Goal: Information Seeking & Learning: Find specific fact

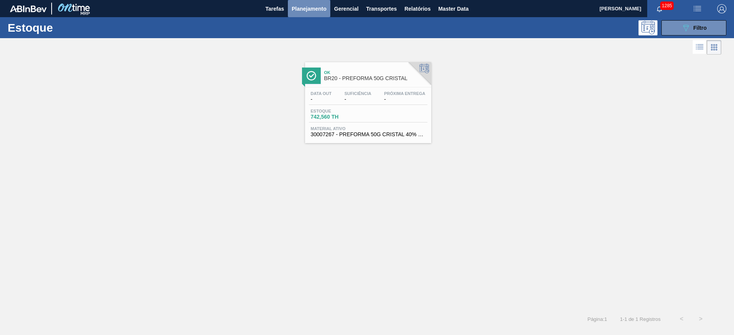
click at [309, 9] on span "Planejamento" at bounding box center [309, 8] width 35 height 9
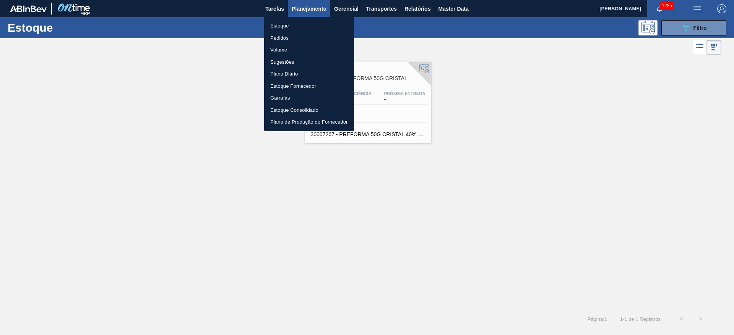
click at [276, 39] on li "Pedidos" at bounding box center [309, 38] width 90 height 12
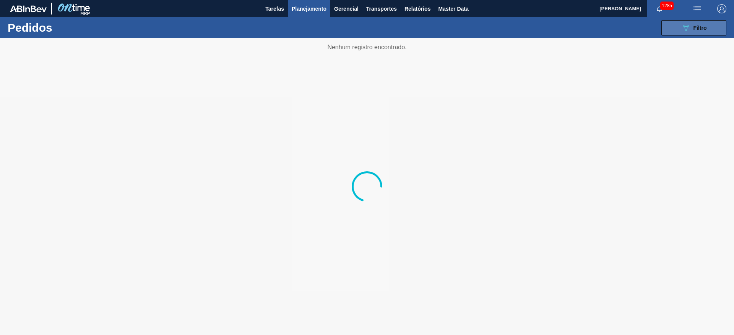
click at [684, 32] on button "089F7B8B-B2A5-4AFE-B5C0-19BA573D28AC Filtro" at bounding box center [693, 27] width 65 height 15
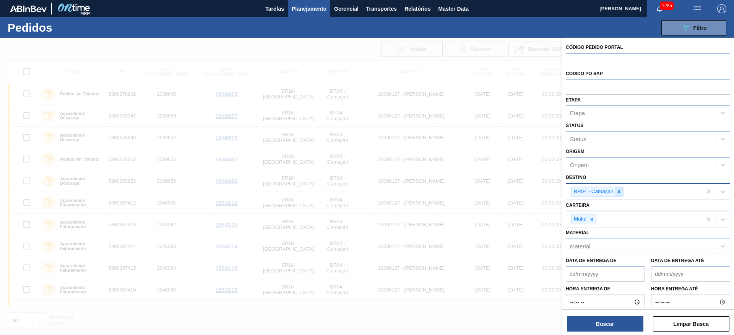
click at [616, 191] on icon at bounding box center [618, 191] width 5 height 5
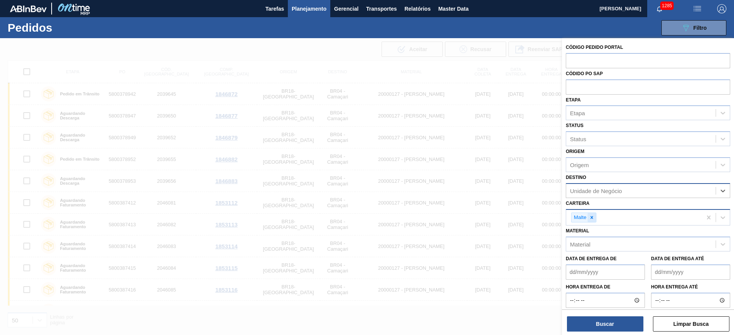
click at [594, 218] on icon at bounding box center [591, 217] width 5 height 5
click at [583, 243] on div "Material" at bounding box center [580, 243] width 20 height 6
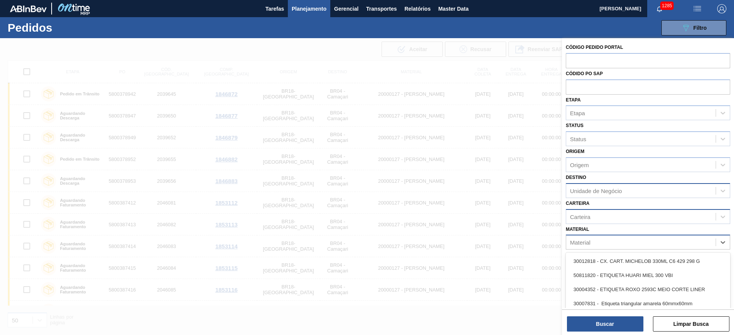
paste input "20000369"
type input "20000369"
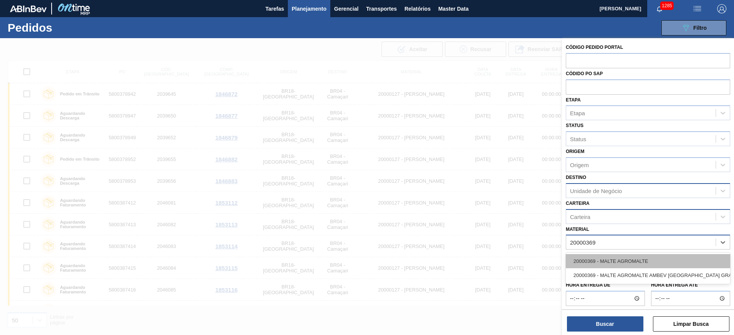
click at [590, 259] on div "20000369 - MALTE AGROMALTE" at bounding box center [647, 261] width 164 height 14
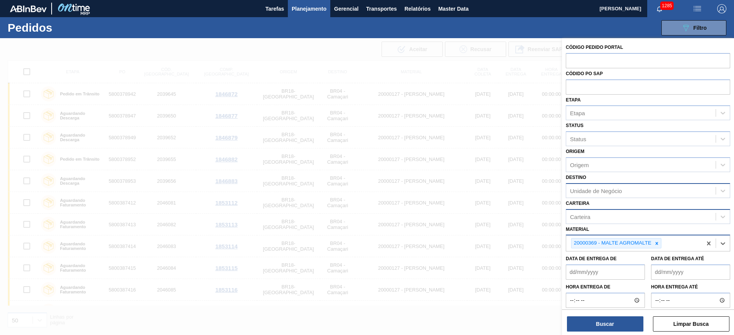
click at [582, 192] on div "Unidade de Negócio" at bounding box center [596, 191] width 52 height 6
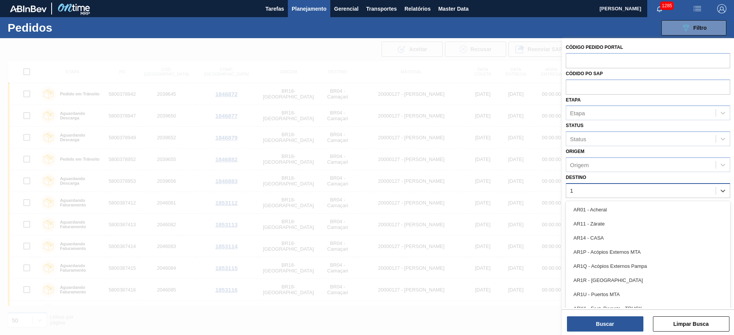
type input "19"
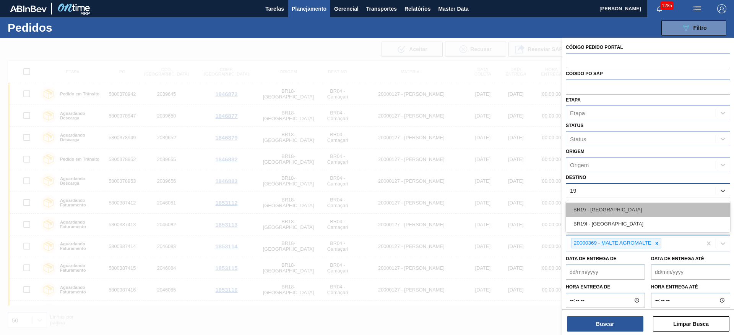
click at [602, 208] on div "BR19 - [GEOGRAPHIC_DATA]" at bounding box center [647, 210] width 164 height 14
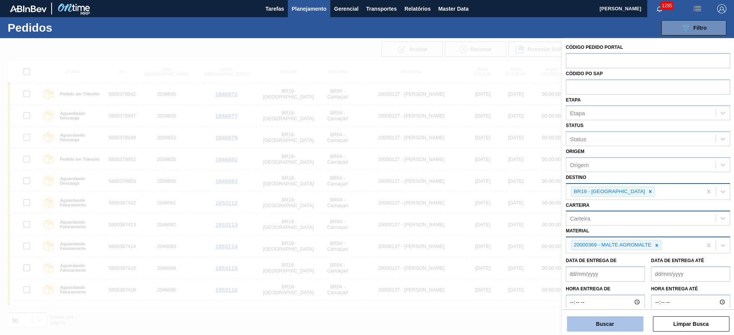
click at [587, 326] on button "Buscar" at bounding box center [605, 324] width 76 height 15
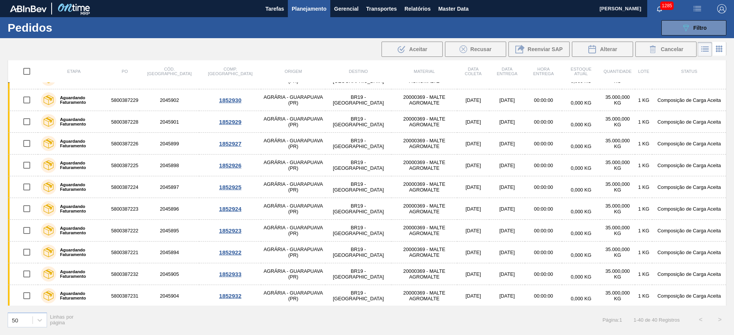
scroll to position [133, 0]
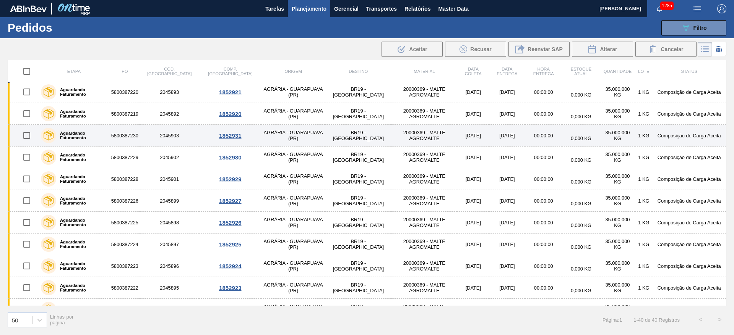
click at [25, 134] on input "checkbox" at bounding box center [27, 136] width 16 height 16
checkbox input "true"
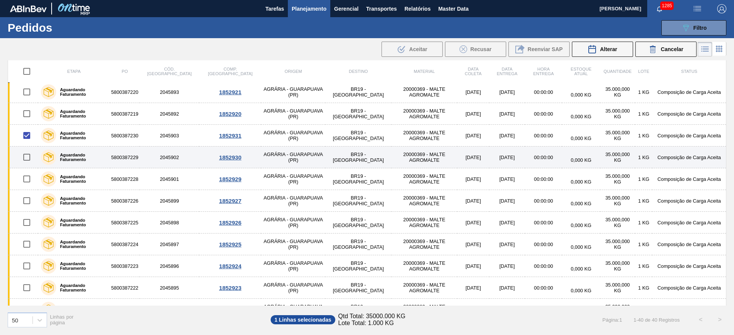
click at [26, 159] on input "checkbox" at bounding box center [27, 157] width 16 height 16
checkbox input "true"
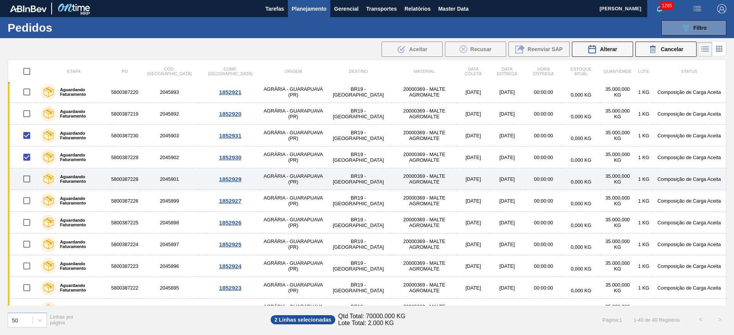
click at [28, 181] on input "checkbox" at bounding box center [27, 179] width 16 height 16
checkbox input "true"
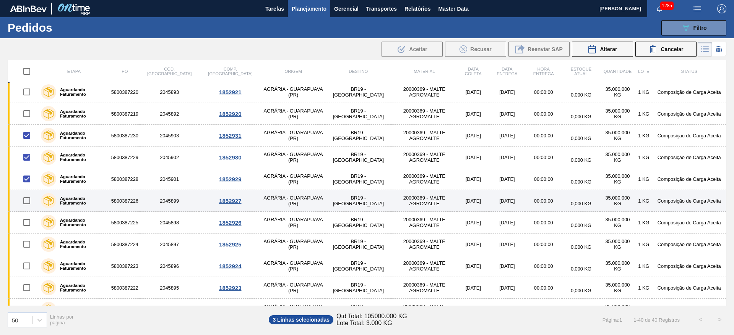
click at [27, 203] on input "checkbox" at bounding box center [27, 201] width 16 height 16
checkbox input "true"
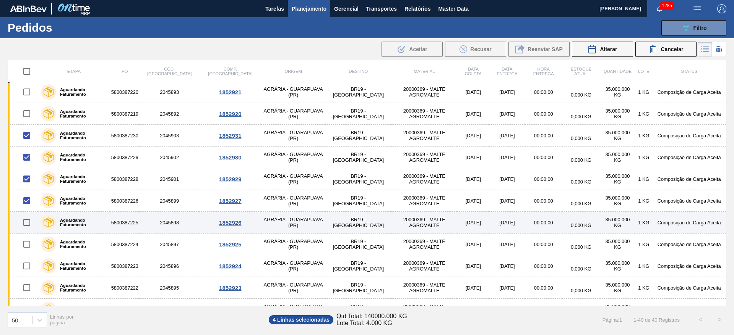
click at [28, 224] on input "checkbox" at bounding box center [27, 223] width 16 height 16
checkbox input "true"
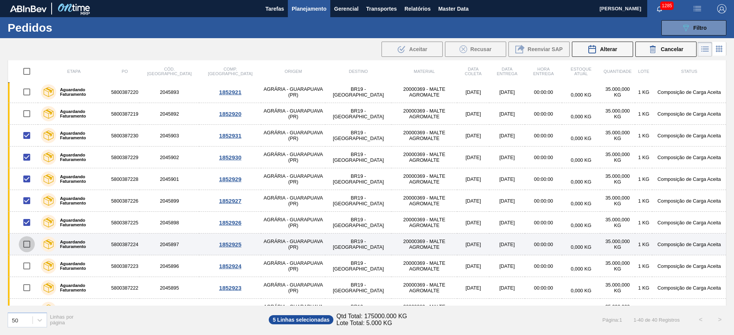
click at [28, 246] on input "checkbox" at bounding box center [27, 245] width 16 height 16
checkbox input "true"
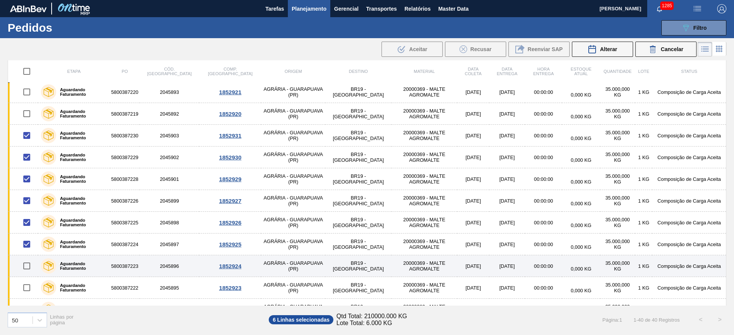
click at [28, 263] on input "checkbox" at bounding box center [27, 266] width 16 height 16
checkbox input "true"
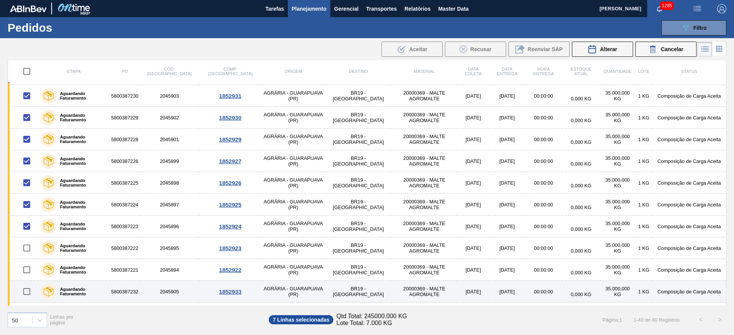
scroll to position [190, 0]
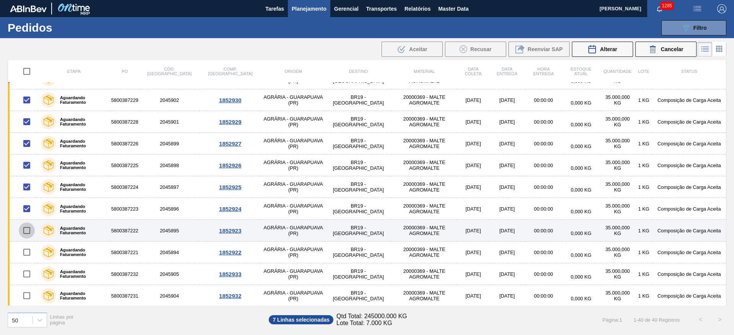
click at [28, 231] on input "checkbox" at bounding box center [27, 231] width 16 height 16
checkbox input "true"
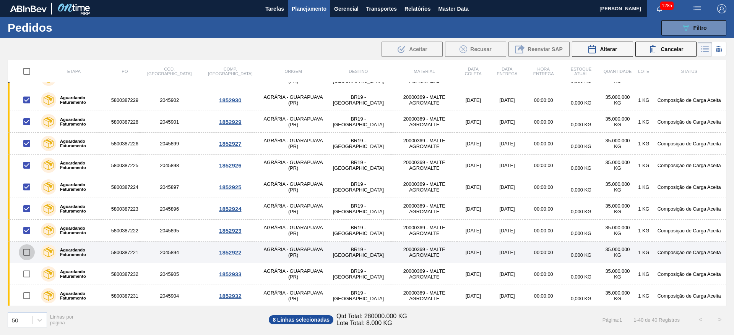
click at [28, 255] on input "checkbox" at bounding box center [27, 253] width 16 height 16
checkbox input "true"
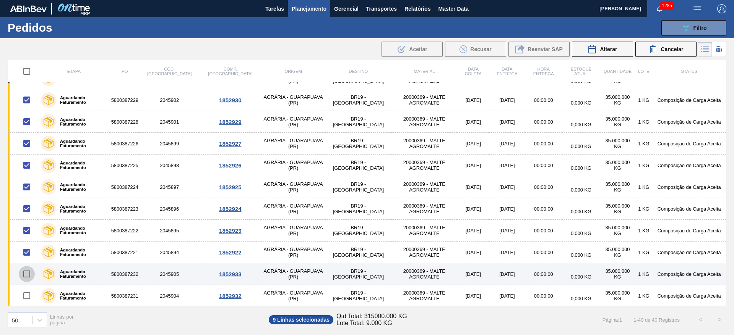
click at [27, 275] on input "checkbox" at bounding box center [27, 274] width 16 height 16
checkbox input "true"
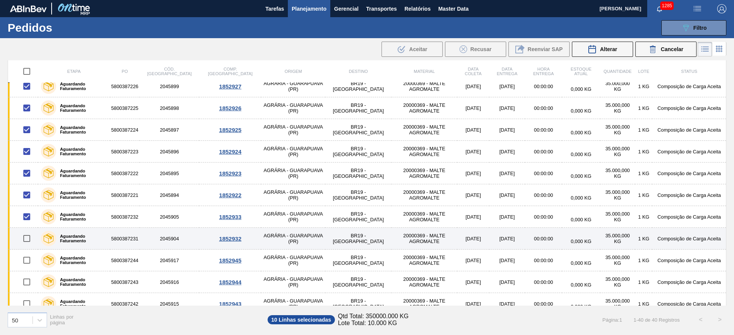
click at [27, 240] on input "checkbox" at bounding box center [27, 239] width 16 height 16
checkbox input "true"
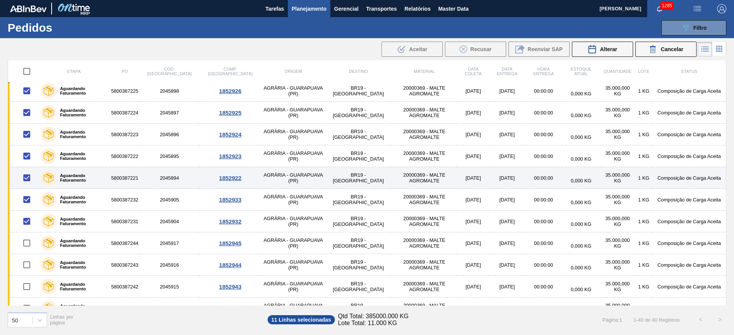
scroll to position [305, 0]
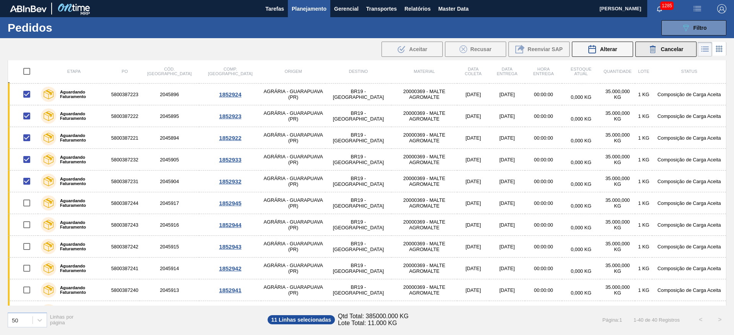
click at [658, 48] on div "Cancelar" at bounding box center [665, 49] width 35 height 9
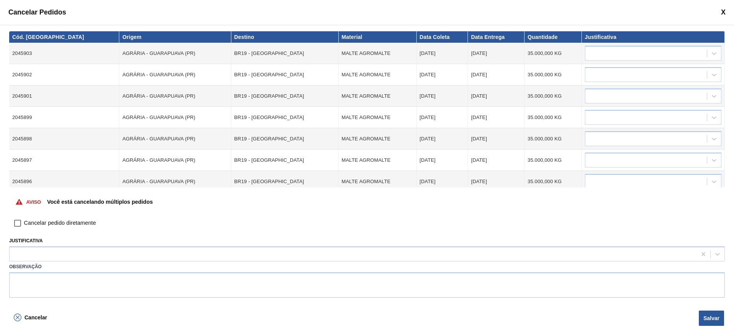
click at [16, 225] on input "Cancelar pedido diretamente" at bounding box center [17, 223] width 13 height 13
checkbox input "true"
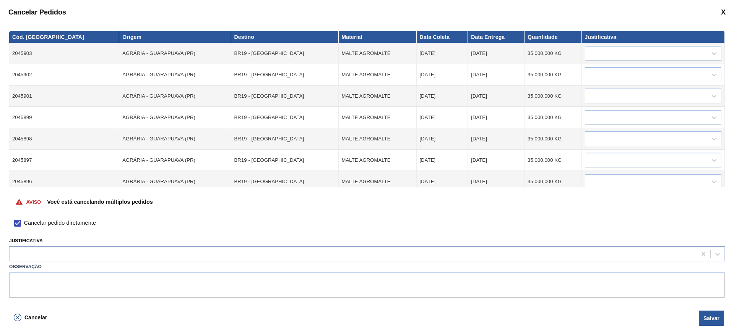
click at [21, 254] on div at bounding box center [353, 254] width 687 height 11
type input "outr"
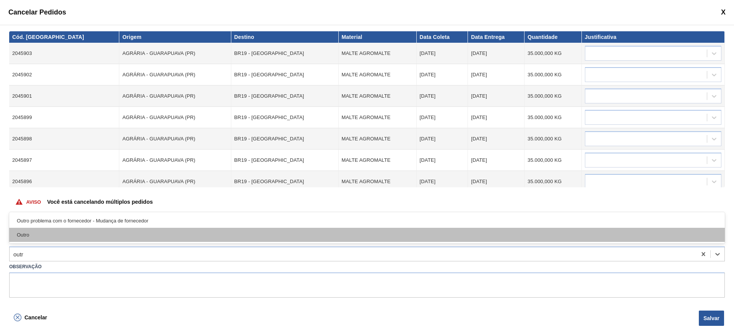
click at [23, 233] on div "Outro" at bounding box center [366, 235] width 715 height 14
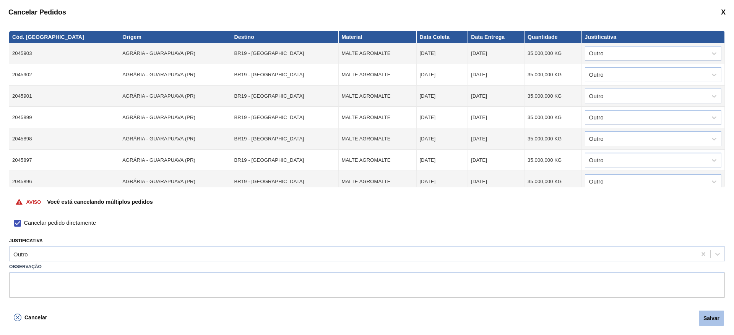
click at [714, 319] on button "Salvar" at bounding box center [710, 318] width 25 height 15
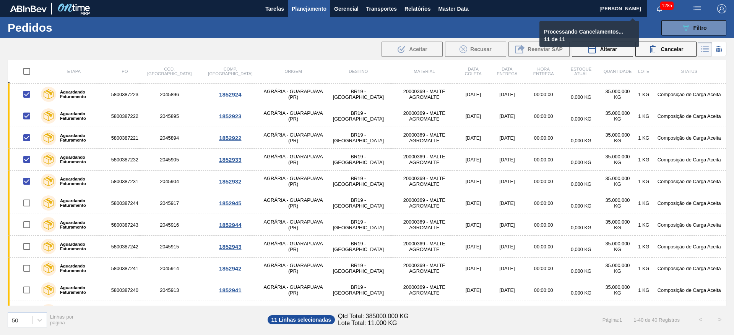
checkbox input "false"
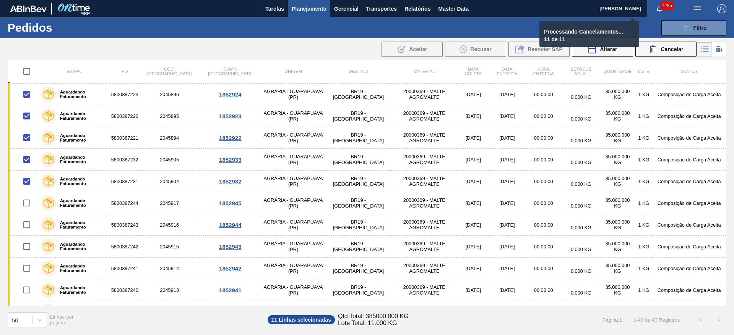
checkbox input "false"
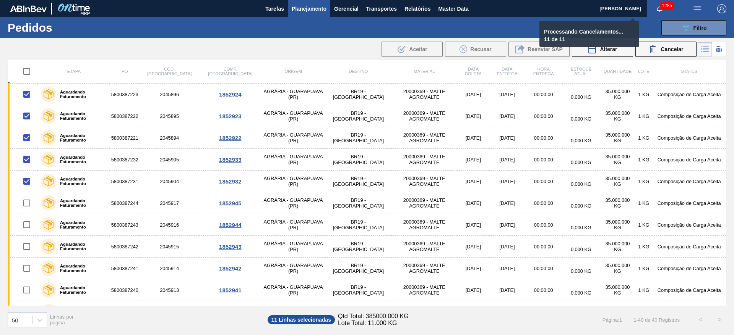
checkbox input "false"
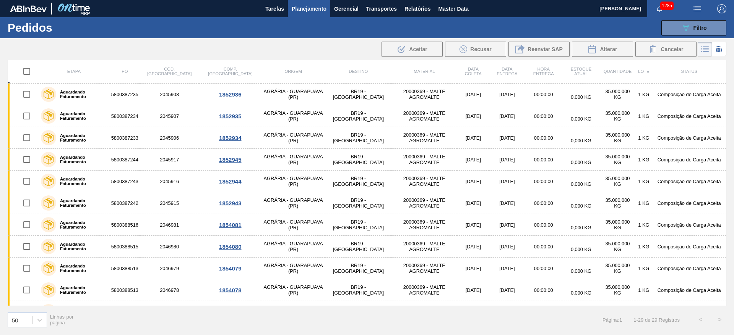
scroll to position [0, 0]
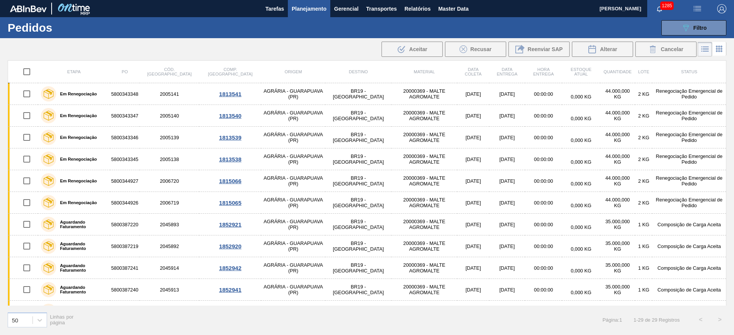
click at [310, 6] on span "Planejamento" at bounding box center [309, 8] width 35 height 9
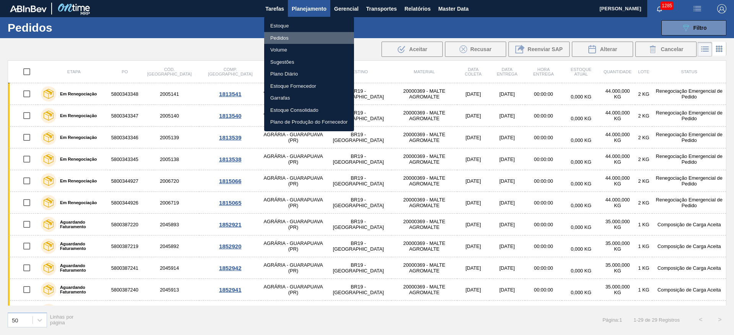
click at [279, 39] on li "Pedidos" at bounding box center [309, 38] width 90 height 12
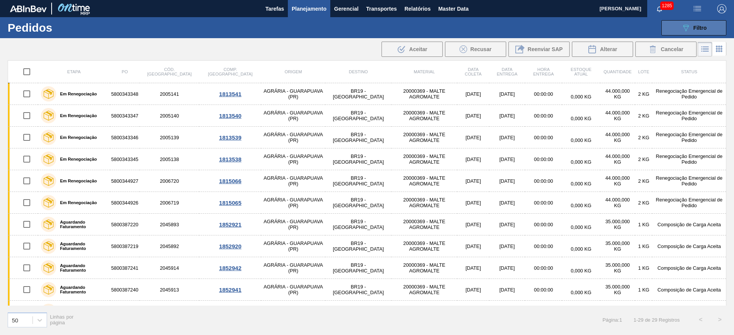
click at [685, 25] on icon "089F7B8B-B2A5-4AFE-B5C0-19BA573D28AC" at bounding box center [685, 27] width 9 height 9
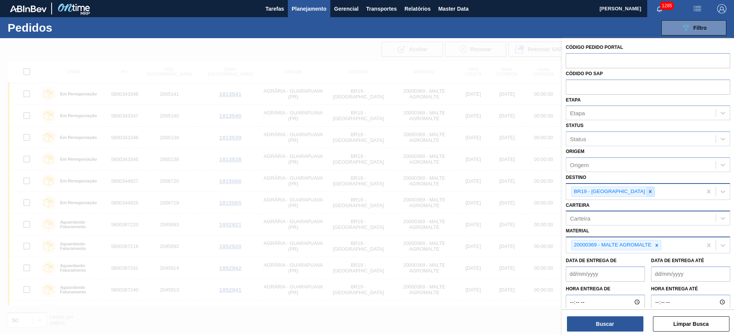
click at [649, 193] on icon at bounding box center [650, 192] width 3 height 3
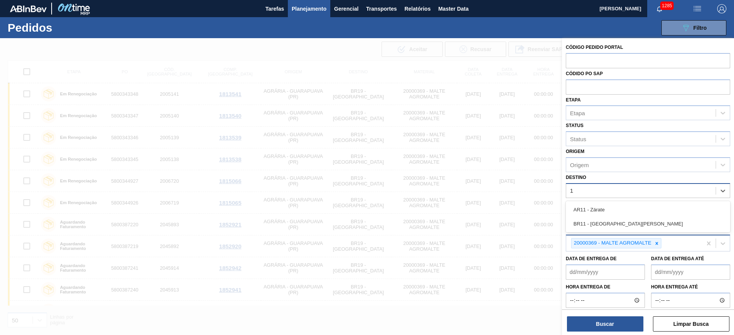
type input "11"
drag, startPoint x: 596, startPoint y: 224, endPoint x: 623, endPoint y: 241, distance: 32.5
click at [596, 224] on div "BR11 - [GEOGRAPHIC_DATA][PERSON_NAME]" at bounding box center [647, 224] width 164 height 14
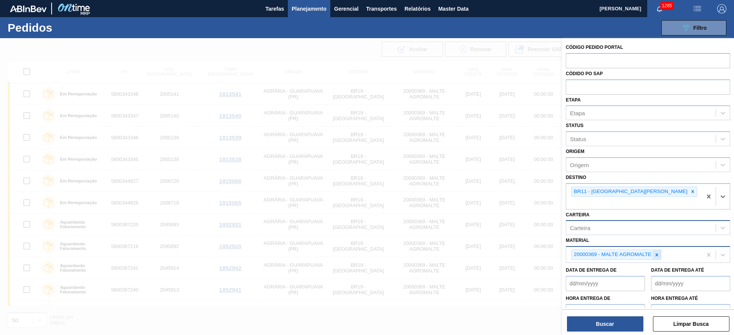
click at [658, 253] on icon at bounding box center [656, 255] width 5 height 5
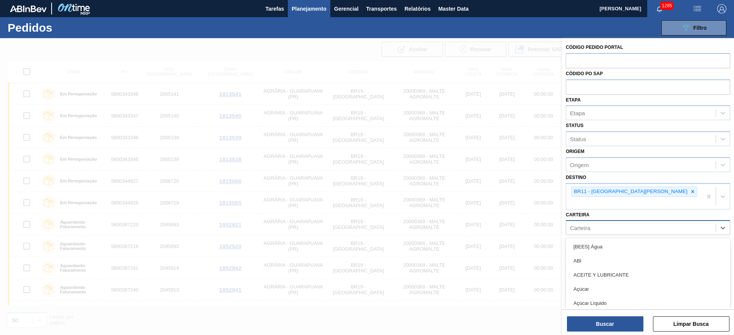
click at [588, 225] on div "Carteira" at bounding box center [580, 228] width 20 height 6
type input "malte"
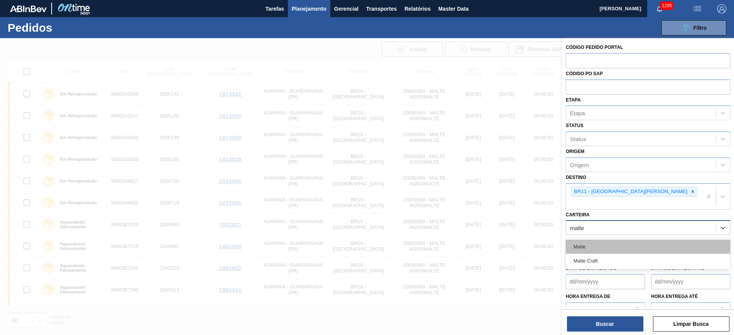
click at [586, 240] on div "Malte" at bounding box center [647, 247] width 164 height 14
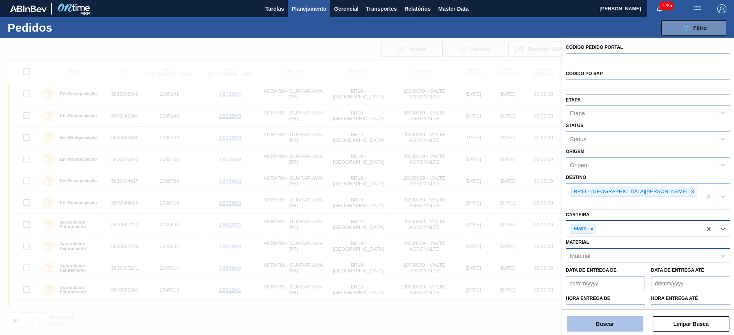
click at [599, 322] on button "Buscar" at bounding box center [605, 324] width 76 height 15
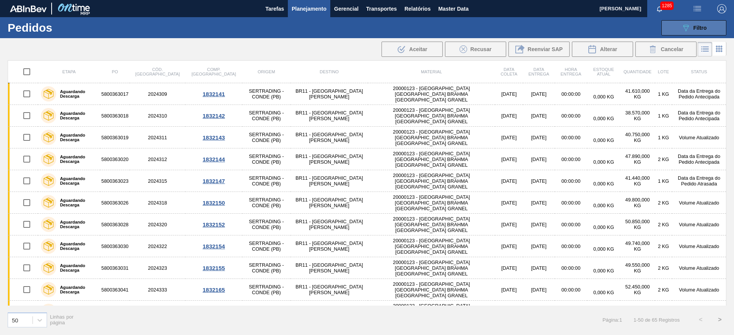
click at [695, 29] on span "Filtro" at bounding box center [699, 28] width 13 height 6
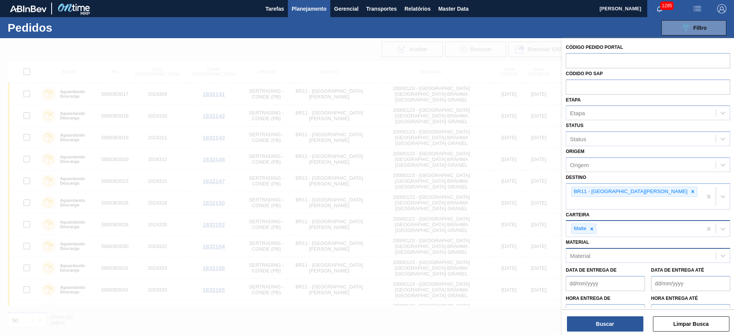
click at [589, 253] on div "Material" at bounding box center [580, 256] width 20 height 6
paste input "20000123"
type input "20000123"
click at [597, 268] on div "20000123 - [GEOGRAPHIC_DATA] [GEOGRAPHIC_DATA] BRAHMA [GEOGRAPHIC_DATA] GRANEL" at bounding box center [647, 275] width 164 height 14
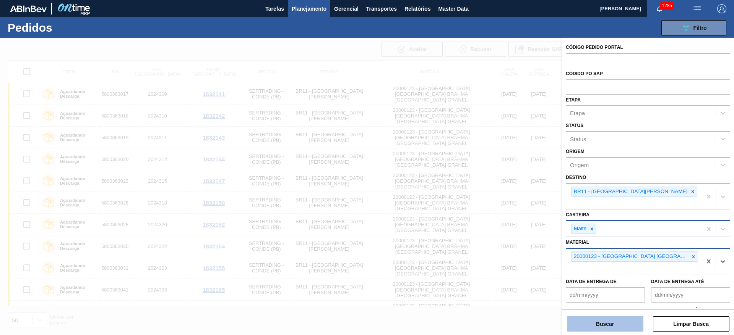
click at [600, 324] on button "Buscar" at bounding box center [605, 324] width 76 height 15
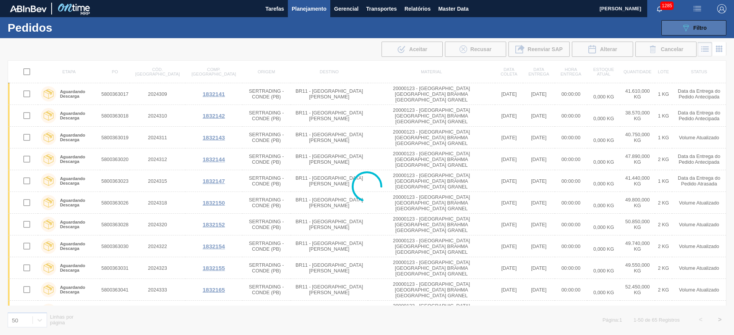
click at [678, 28] on button "089F7B8B-B2A5-4AFE-B5C0-19BA573D28AC Filtro" at bounding box center [693, 27] width 65 height 15
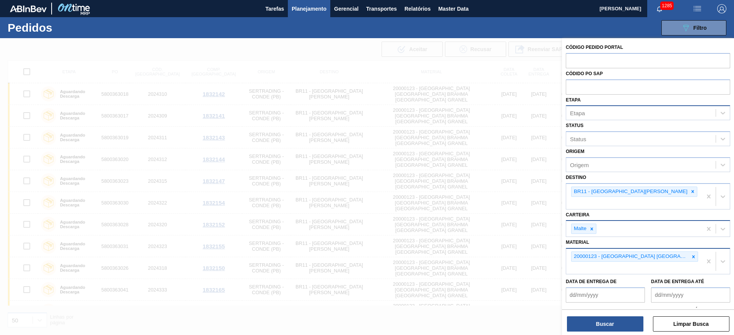
click at [583, 112] on div "Etapa" at bounding box center [577, 113] width 15 height 6
type input "fa"
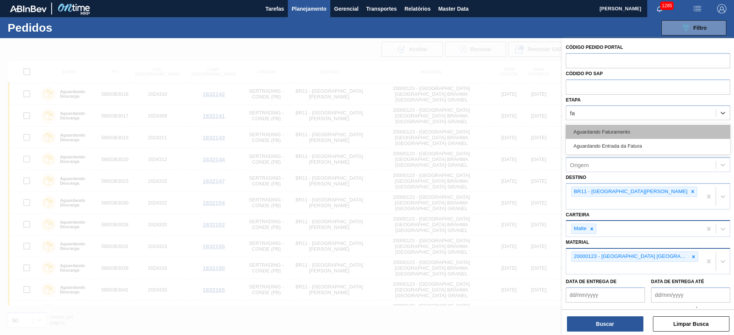
click at [597, 131] on div "Aguardando Faturamento" at bounding box center [647, 132] width 164 height 14
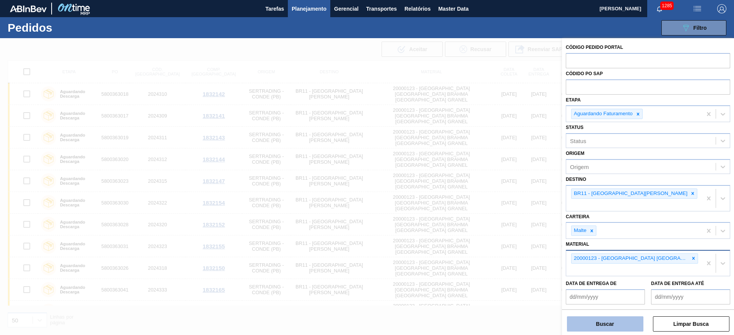
click at [594, 326] on button "Buscar" at bounding box center [605, 324] width 76 height 15
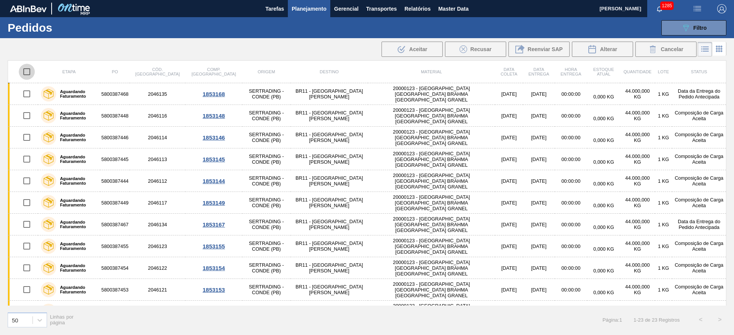
click at [26, 72] on input "checkbox" at bounding box center [27, 72] width 16 height 16
checkbox input "true"
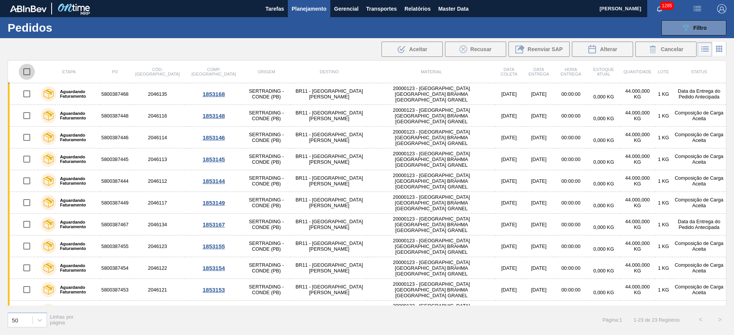
checkbox input "true"
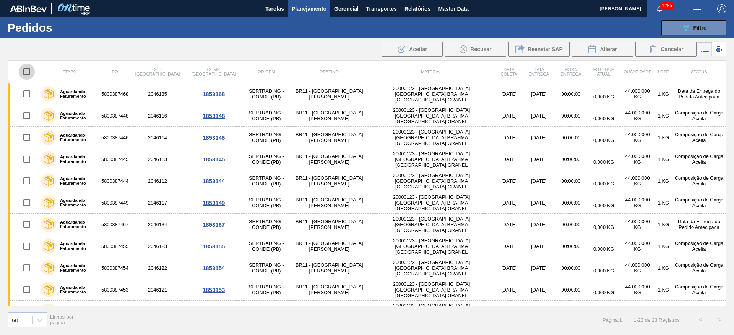
checkbox input "true"
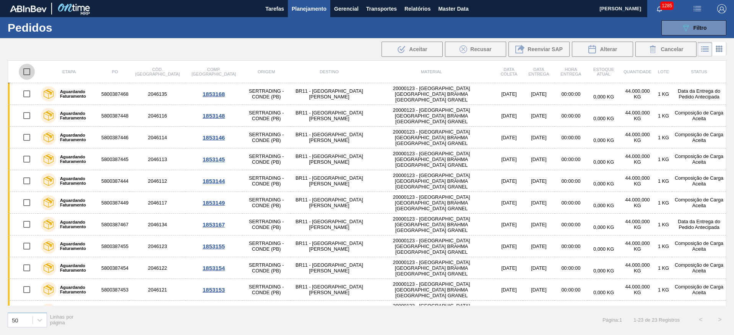
checkbox input "true"
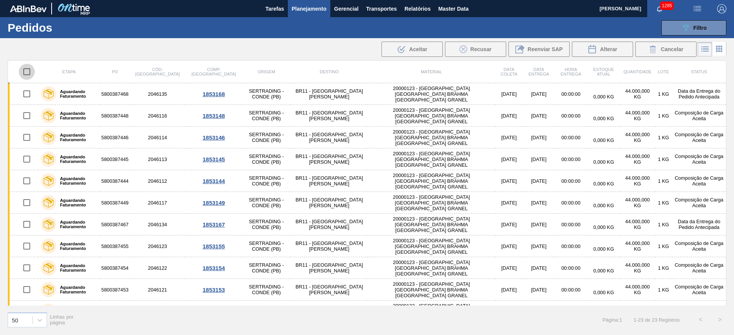
checkbox input "true"
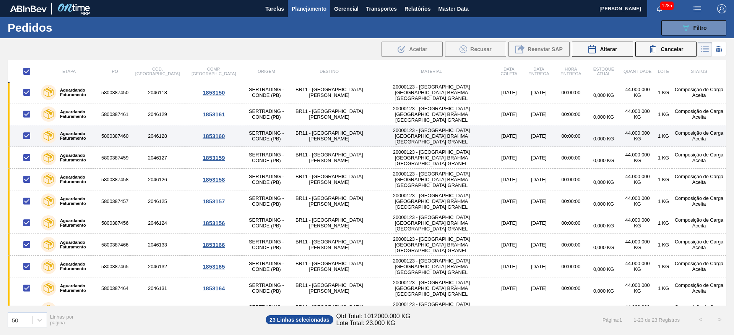
scroll to position [278, 0]
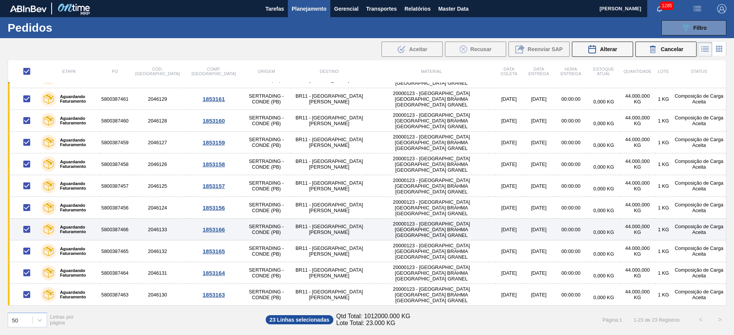
click at [24, 231] on input "checkbox" at bounding box center [27, 230] width 16 height 16
checkbox input "false"
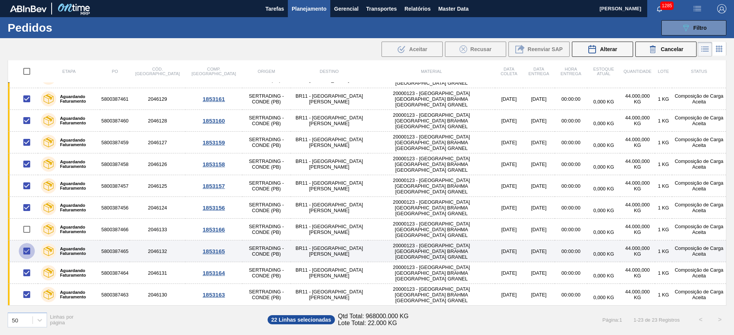
click at [26, 252] on input "checkbox" at bounding box center [27, 251] width 16 height 16
checkbox input "false"
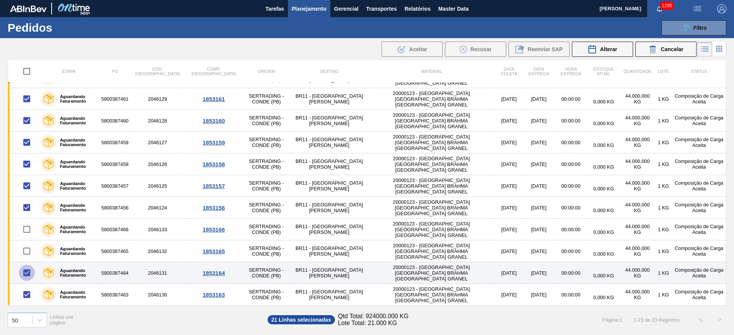
click at [26, 275] on input "checkbox" at bounding box center [27, 273] width 16 height 16
checkbox input "false"
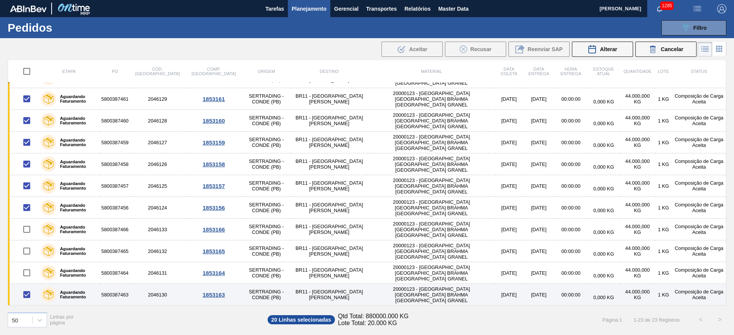
click at [26, 296] on input "checkbox" at bounding box center [27, 295] width 16 height 16
checkbox input "false"
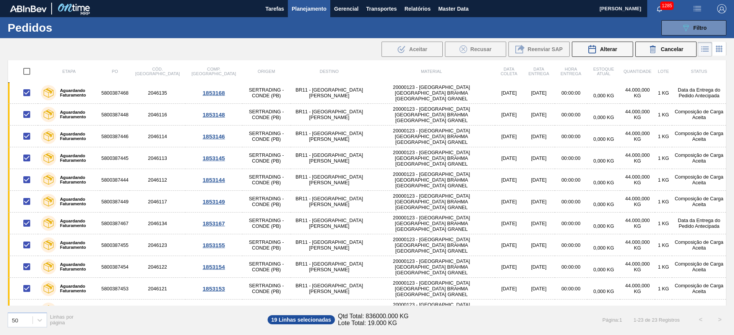
scroll to position [0, 0]
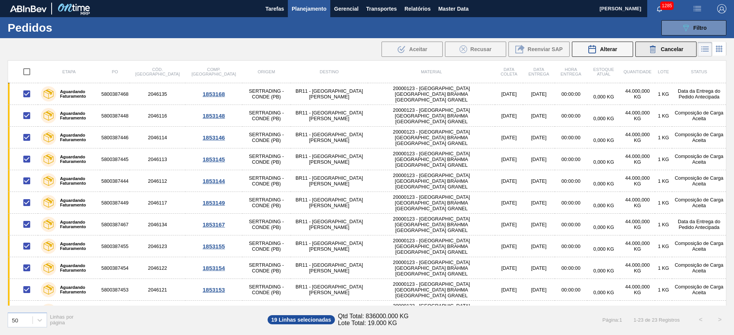
click at [662, 47] on span "Cancelar" at bounding box center [671, 49] width 23 height 6
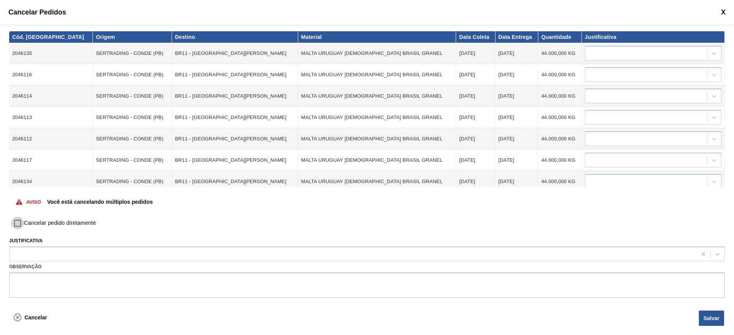
click at [16, 224] on input "Cancelar pedido diretamente" at bounding box center [17, 223] width 13 height 13
checkbox input "true"
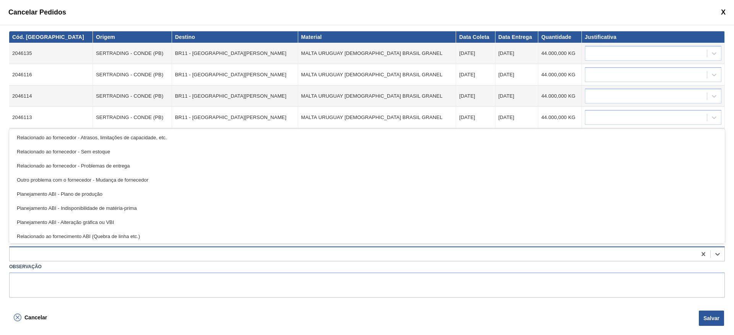
click at [22, 247] on div at bounding box center [366, 254] width 715 height 15
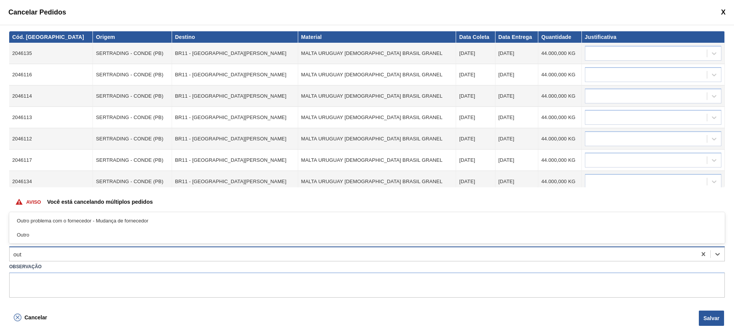
type input "outr"
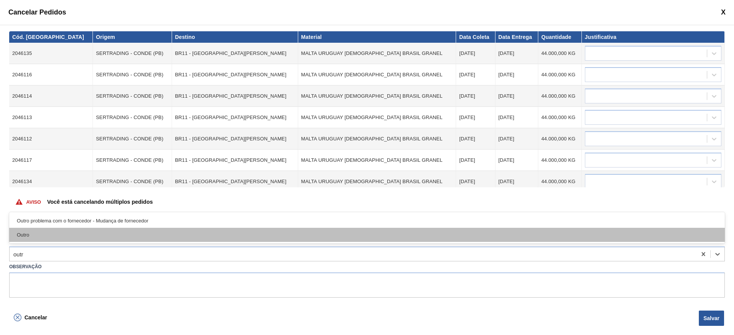
click at [24, 234] on div "Outro" at bounding box center [366, 235] width 715 height 14
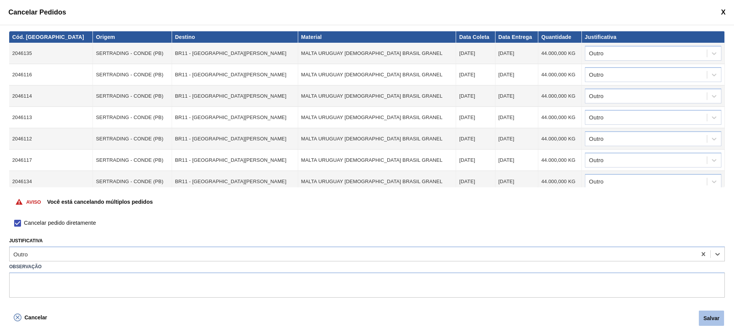
click at [716, 318] on button "Salvar" at bounding box center [710, 318] width 25 height 15
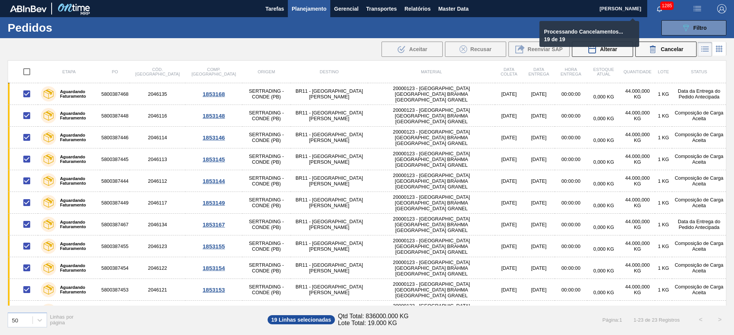
checkbox input "false"
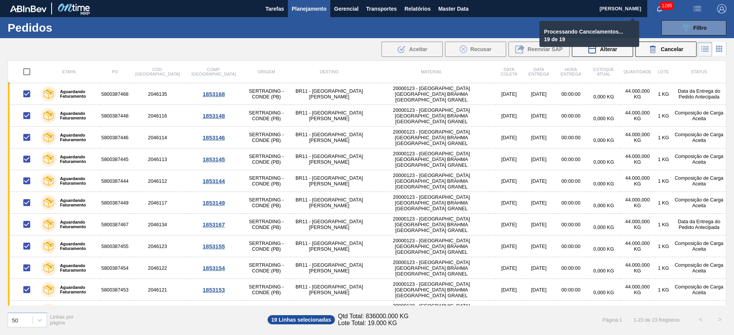
checkbox input "false"
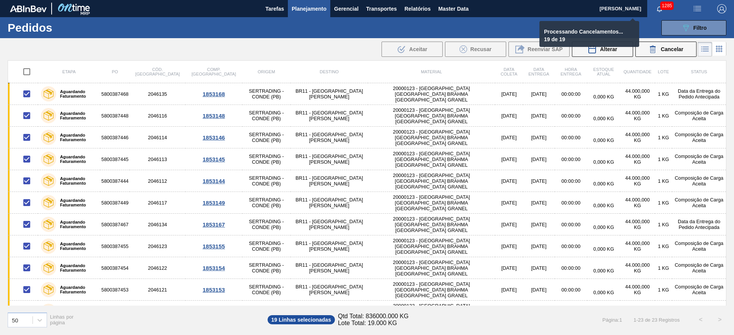
checkbox input "false"
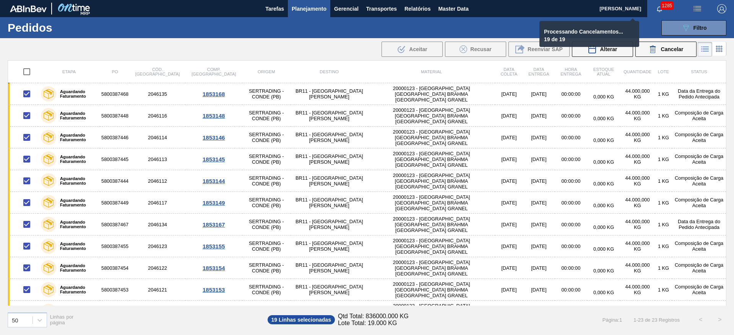
checkbox input "false"
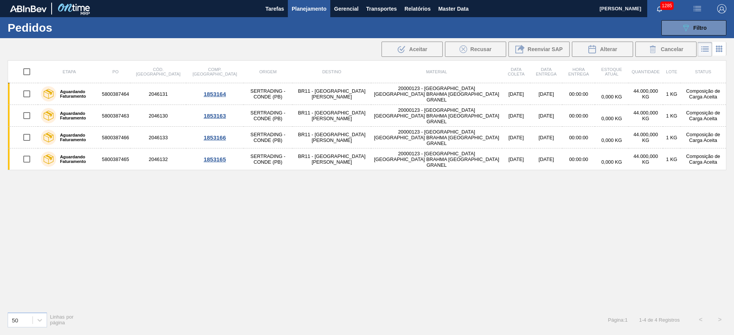
click at [303, 8] on span "Planejamento" at bounding box center [309, 8] width 35 height 9
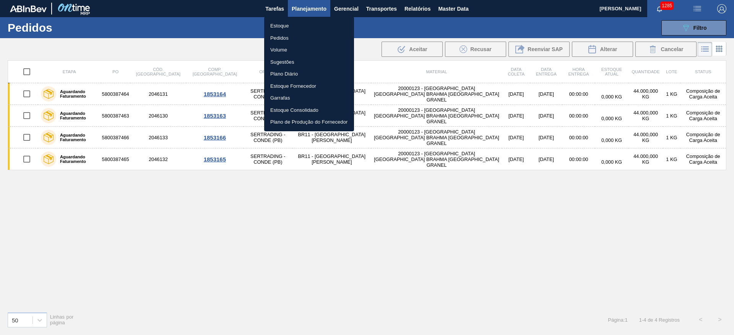
click at [281, 26] on li "Estoque" at bounding box center [309, 26] width 90 height 12
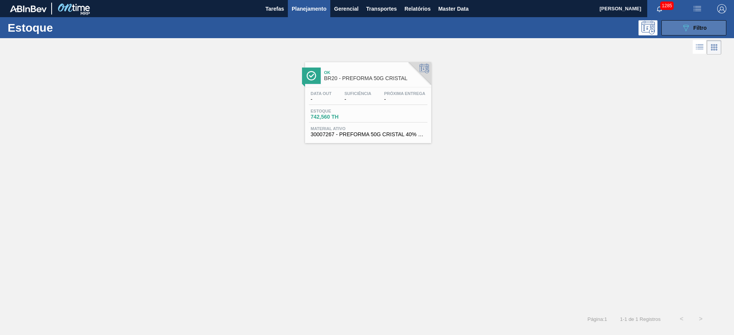
click at [681, 25] on icon "089F7B8B-B2A5-4AFE-B5C0-19BA573D28AC" at bounding box center [685, 27] width 9 height 9
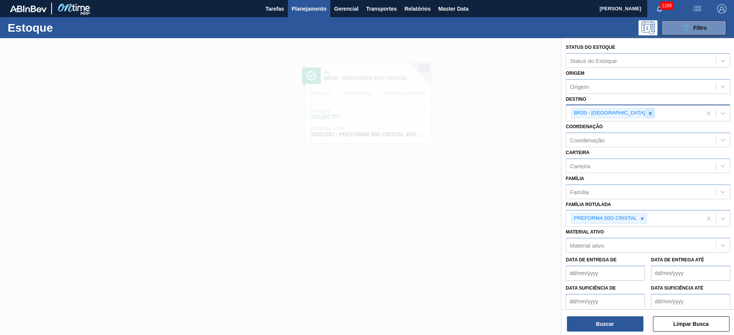
click at [647, 113] on icon at bounding box center [649, 113] width 5 height 5
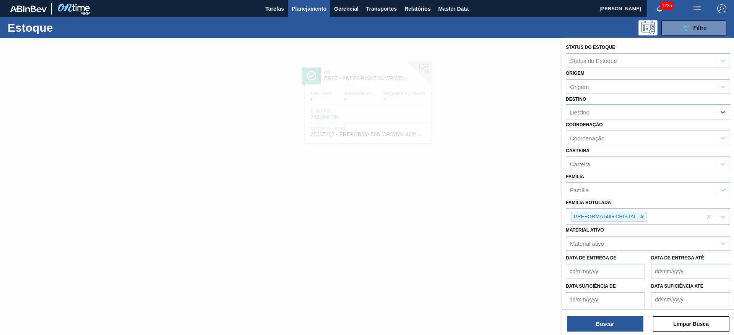
type input "11"
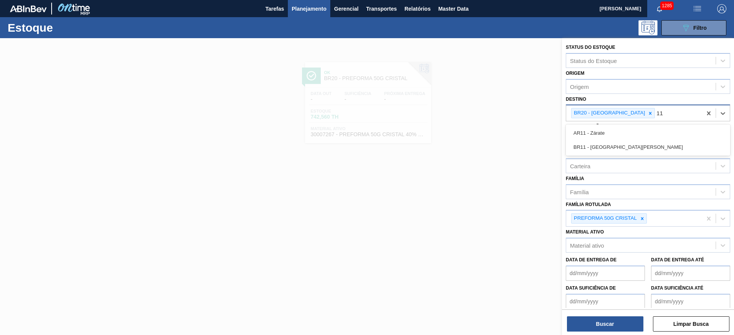
drag, startPoint x: 596, startPoint y: 144, endPoint x: 607, endPoint y: 127, distance: 19.7
click at [597, 142] on div "BR11 - [GEOGRAPHIC_DATA][PERSON_NAME]" at bounding box center [647, 147] width 164 height 14
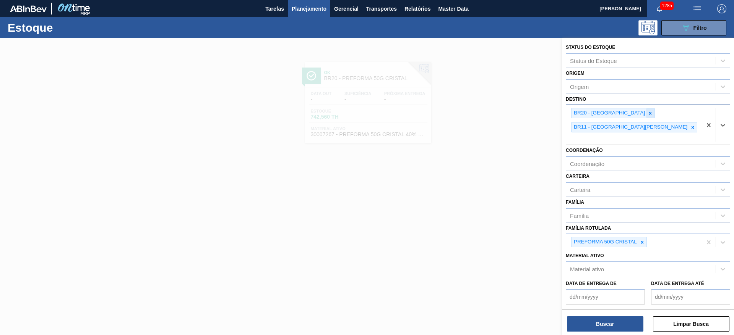
click at [647, 113] on icon at bounding box center [649, 113] width 5 height 5
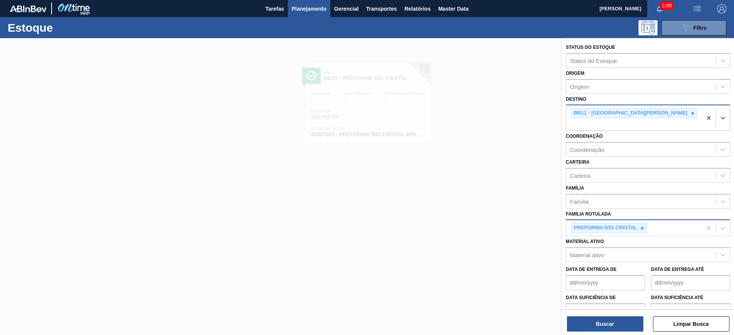
drag, startPoint x: 642, startPoint y: 220, endPoint x: 638, endPoint y: 216, distance: 6.2
click at [642, 226] on icon at bounding box center [641, 228] width 5 height 5
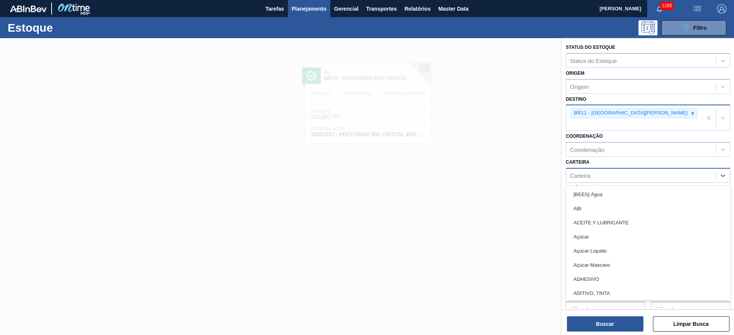
click at [589, 172] on div "Carteira" at bounding box center [580, 175] width 20 height 6
type input "malte"
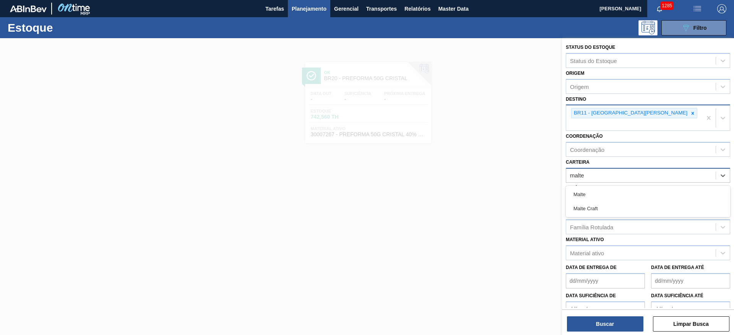
click at [574, 188] on div "Malte" at bounding box center [647, 195] width 164 height 14
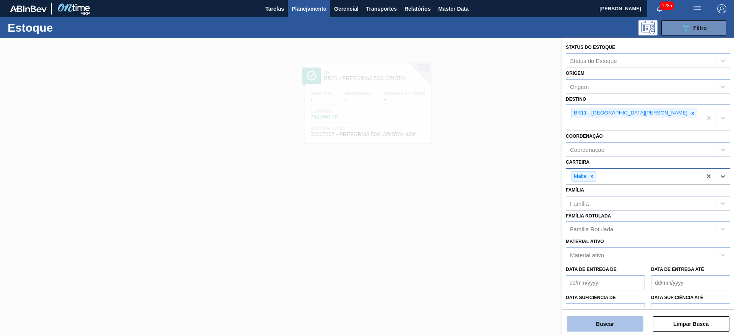
click at [617, 326] on button "Buscar" at bounding box center [605, 324] width 76 height 15
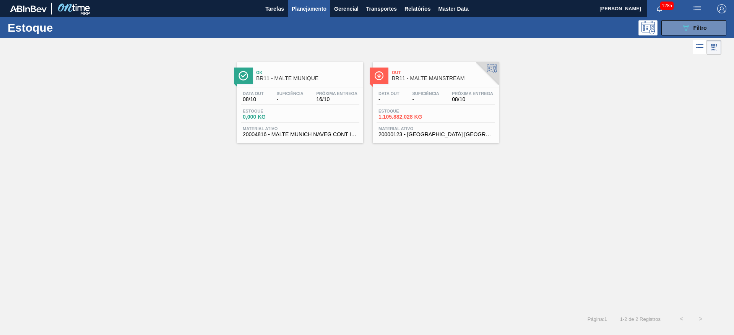
click at [397, 102] on div "Data out - Suficiência - Próxima Entrega 08/10" at bounding box center [435, 98] width 118 height 14
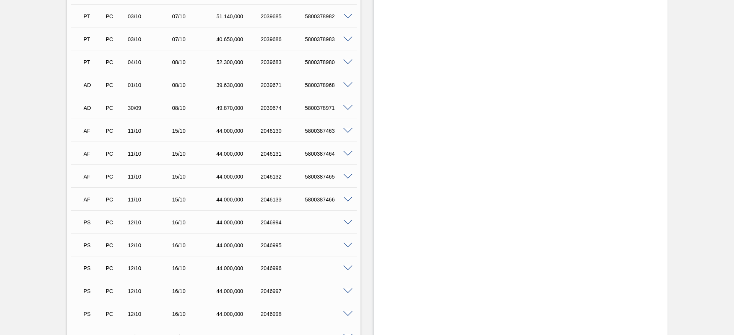
scroll to position [1015, 0]
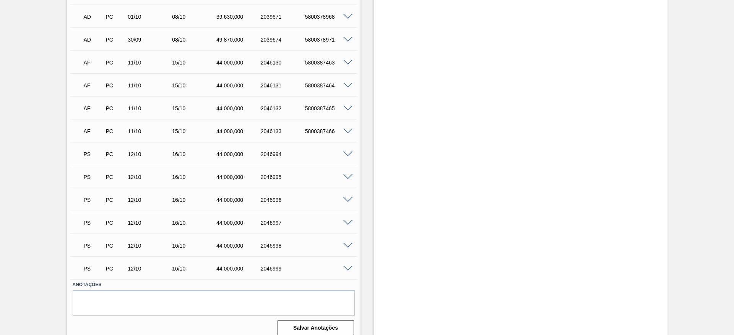
click at [348, 152] on span at bounding box center [347, 155] width 9 height 6
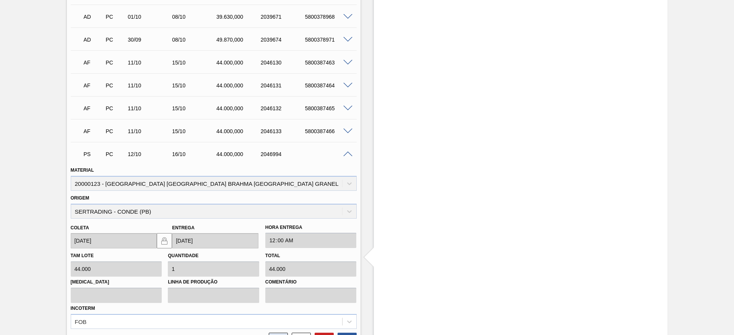
click at [277, 335] on icon at bounding box center [278, 340] width 12 height 9
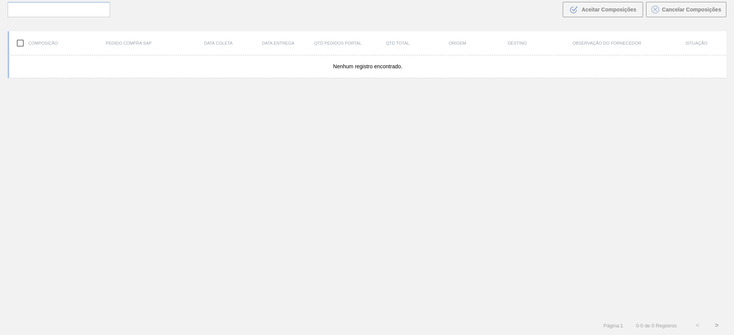
scroll to position [55, 0]
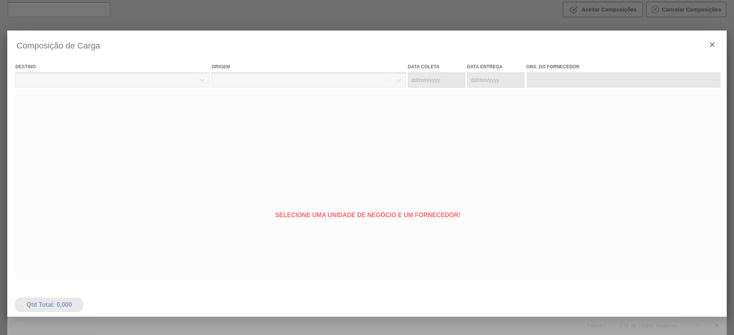
type coleta "[DATE]"
type Entrega "[DATE]"
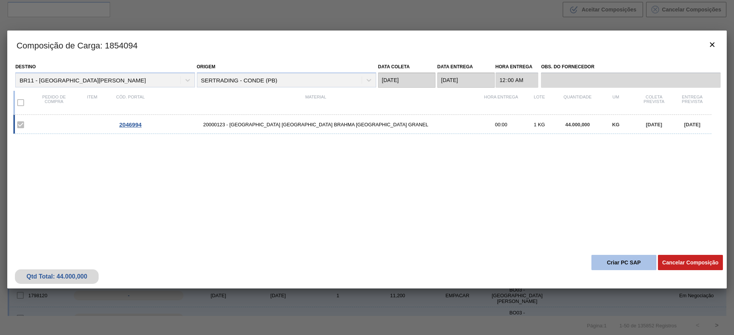
click at [615, 262] on button "Criar PC SAP" at bounding box center [623, 262] width 65 height 15
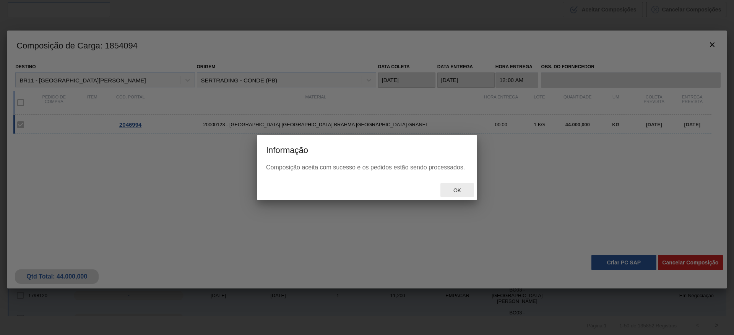
click at [460, 189] on span "Ok" at bounding box center [457, 191] width 20 height 6
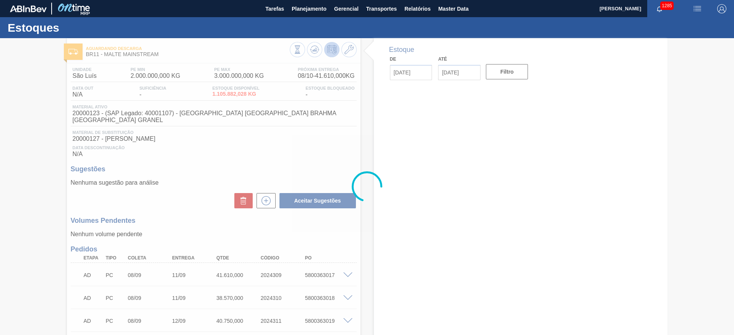
type input "[DATE]"
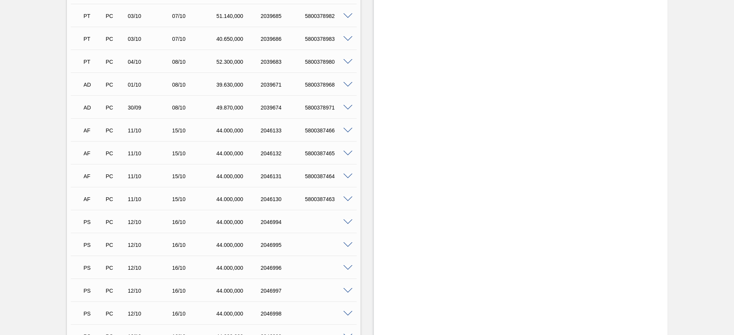
scroll to position [1015, 0]
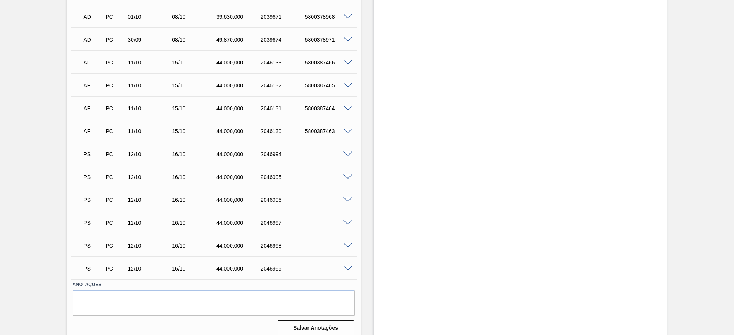
click at [347, 152] on span at bounding box center [347, 155] width 9 height 6
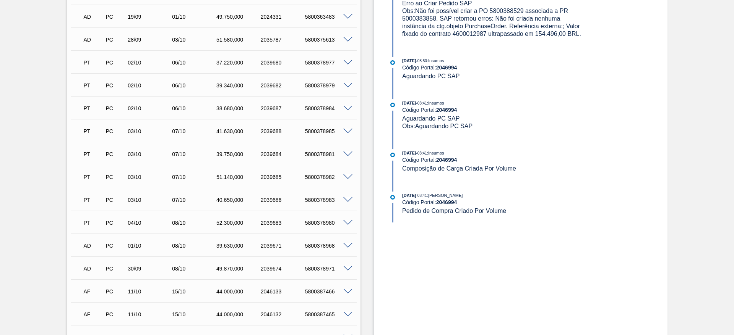
scroll to position [1130, 0]
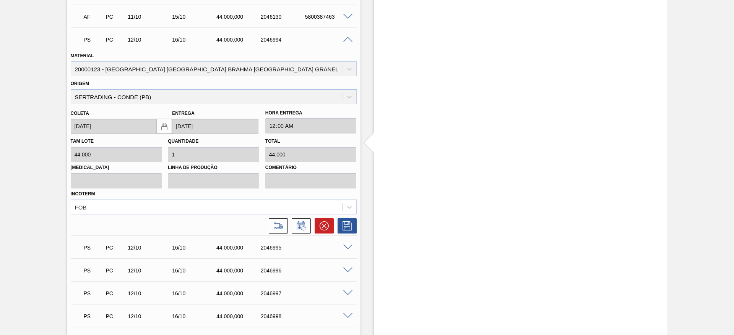
click at [348, 37] on span at bounding box center [347, 40] width 9 height 6
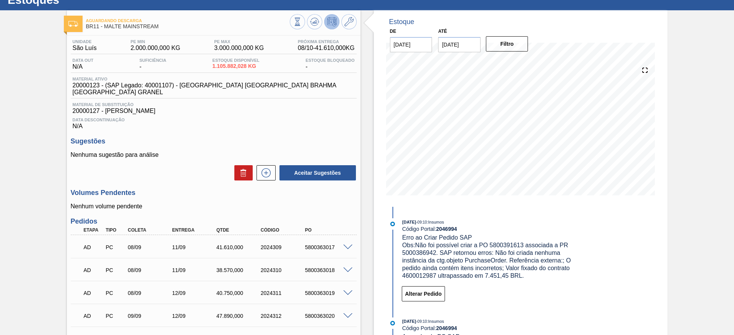
scroll to position [0, 0]
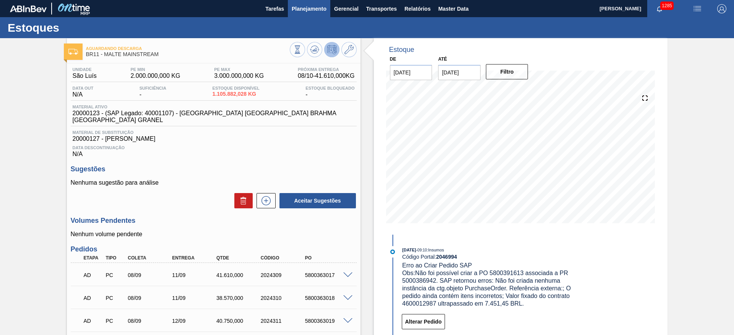
click at [301, 11] on span "Planejamento" at bounding box center [309, 8] width 35 height 9
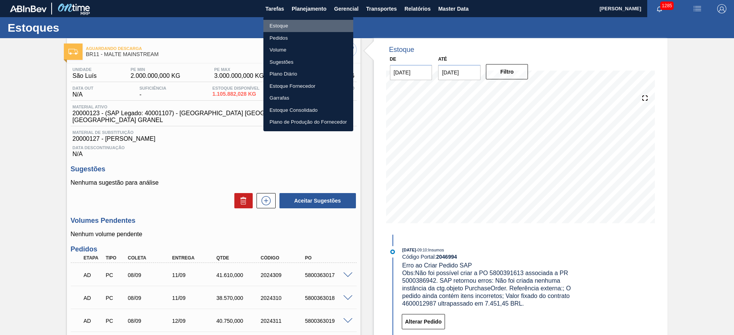
click at [284, 29] on li "Estoque" at bounding box center [308, 26] width 90 height 12
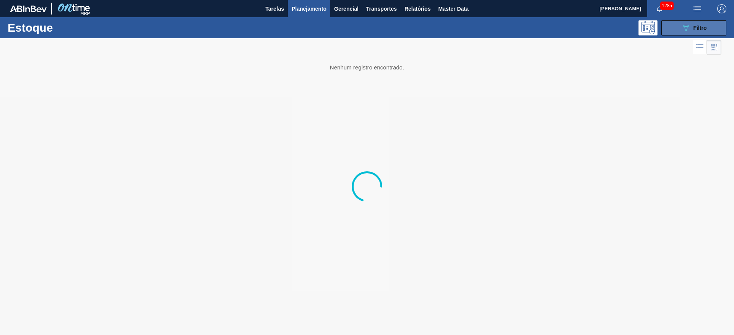
click at [695, 32] on div "089F7B8B-B2A5-4AFE-B5C0-19BA573D28AC Filtro" at bounding box center [694, 27] width 26 height 9
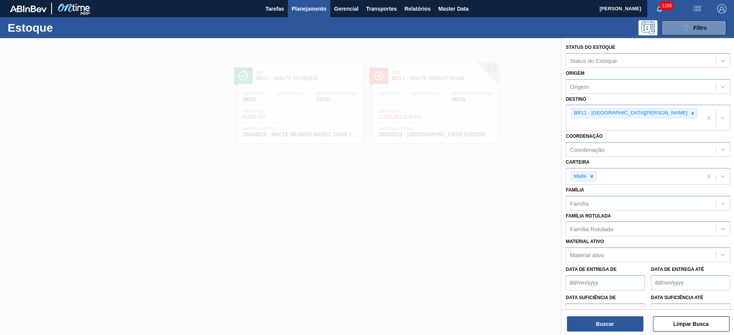
click at [691, 113] on icon at bounding box center [692, 113] width 3 height 3
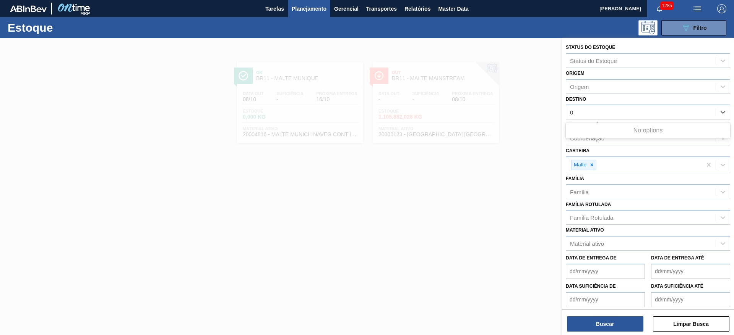
type input "04"
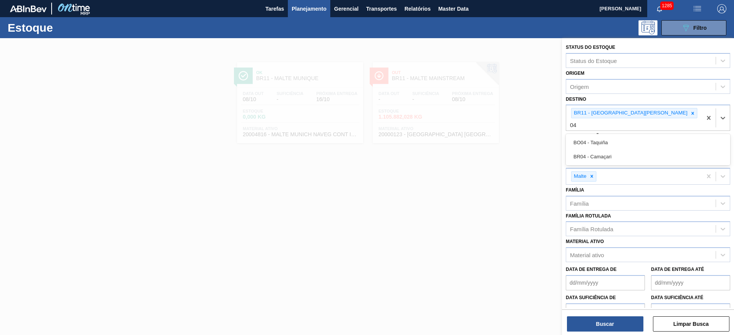
drag, startPoint x: 598, startPoint y: 147, endPoint x: 618, endPoint y: 127, distance: 27.8
click at [599, 150] on div "BR04 - Camaçari" at bounding box center [647, 157] width 164 height 14
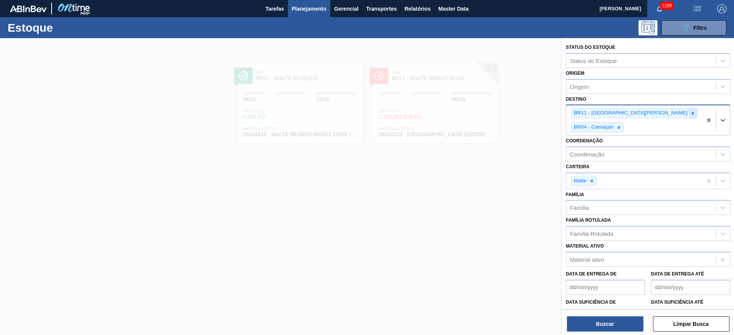
click at [690, 112] on icon at bounding box center [692, 113] width 5 height 5
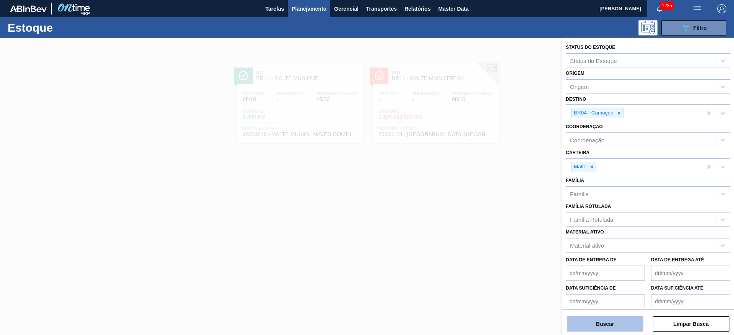
click at [600, 324] on button "Buscar" at bounding box center [605, 324] width 76 height 15
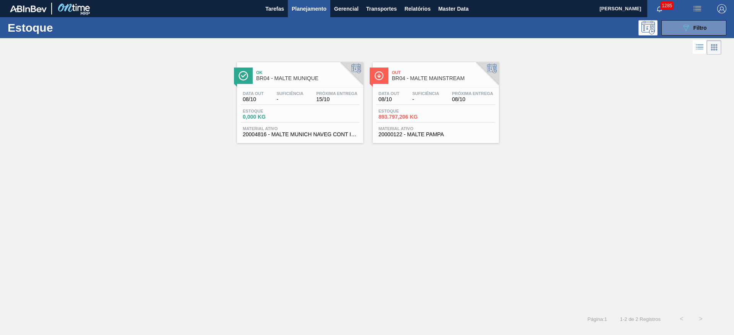
click at [427, 107] on div "Data out 08/10 Suficiência - Próxima Entrega 08/10 Estoque 893.797,206 KG Mater…" at bounding box center [436, 113] width 126 height 52
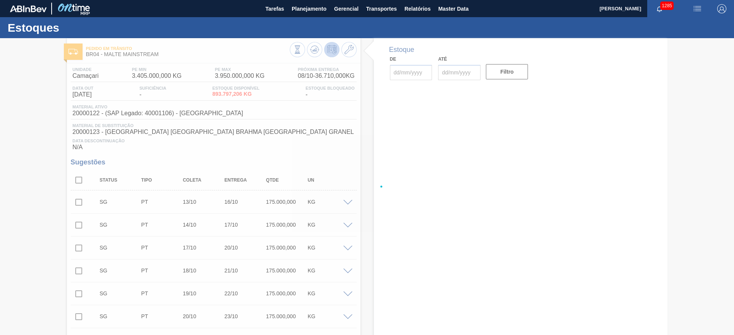
type input "[DATE]"
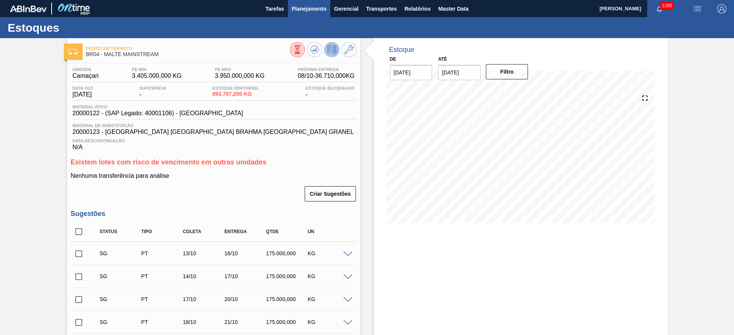
click at [302, 12] on span "Planejamento" at bounding box center [309, 8] width 35 height 9
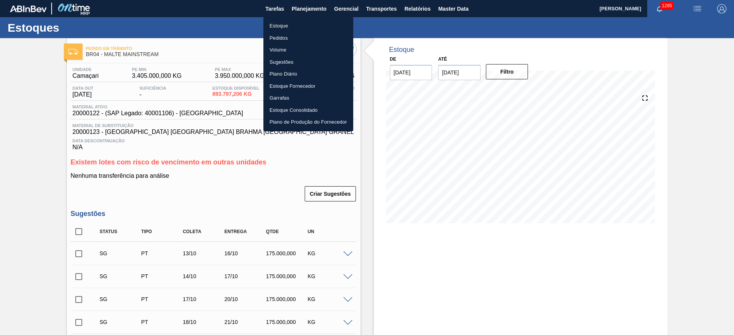
click at [276, 24] on li "Estoque" at bounding box center [308, 26] width 90 height 12
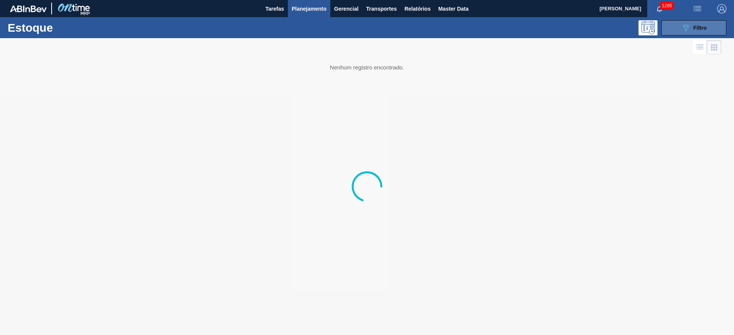
click at [675, 31] on button "089F7B8B-B2A5-4AFE-B5C0-19BA573D28AC Filtro" at bounding box center [693, 27] width 65 height 15
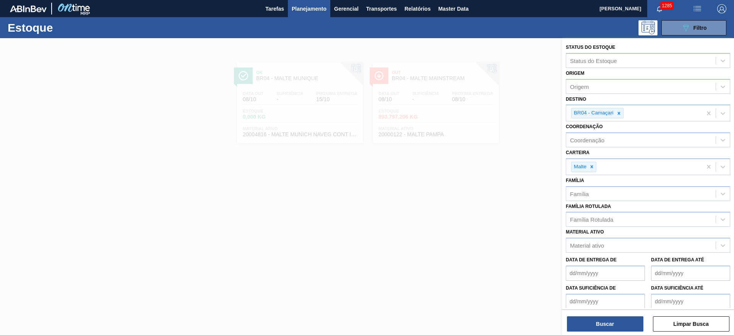
click at [619, 113] on icon at bounding box center [618, 113] width 5 height 5
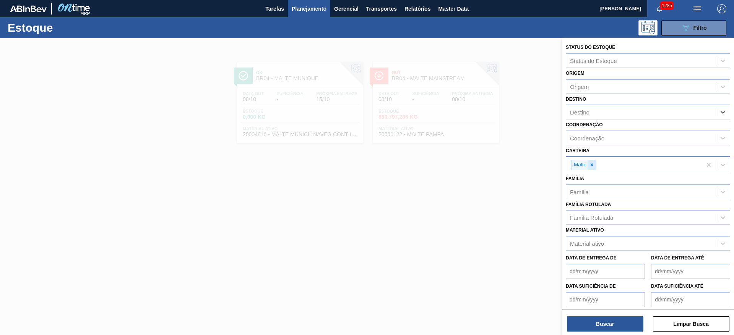
click at [592, 164] on icon at bounding box center [591, 164] width 5 height 5
click at [586, 216] on div "Família Rotulada" at bounding box center [591, 216] width 43 height 6
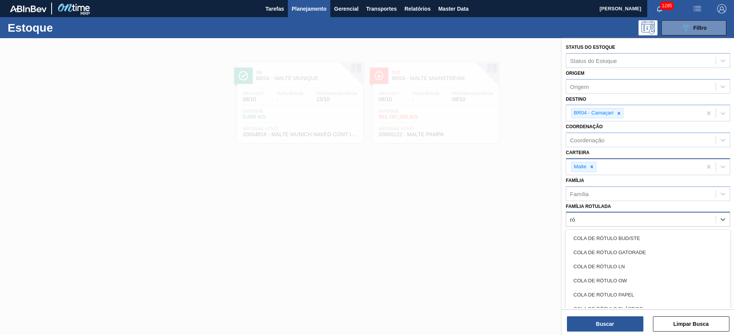
type Rotulada "r"
type Rotulada "original 300"
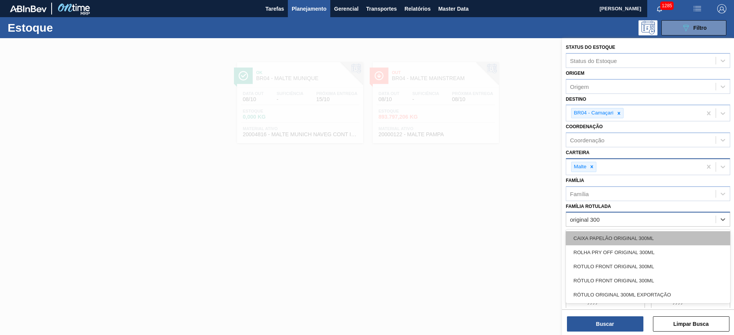
click at [632, 237] on div "CAIXA PAPELÃO ORIGINAL 300ML" at bounding box center [647, 239] width 164 height 14
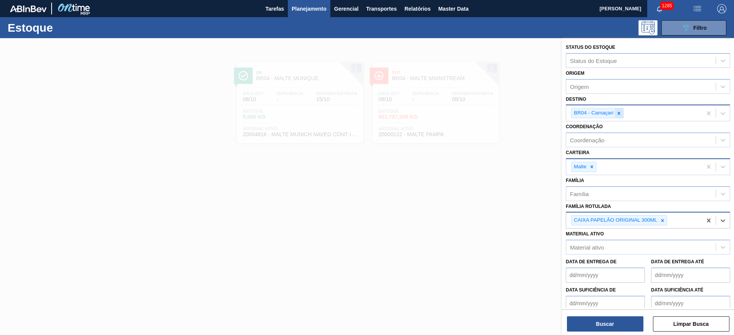
click at [616, 112] on icon at bounding box center [618, 113] width 5 height 5
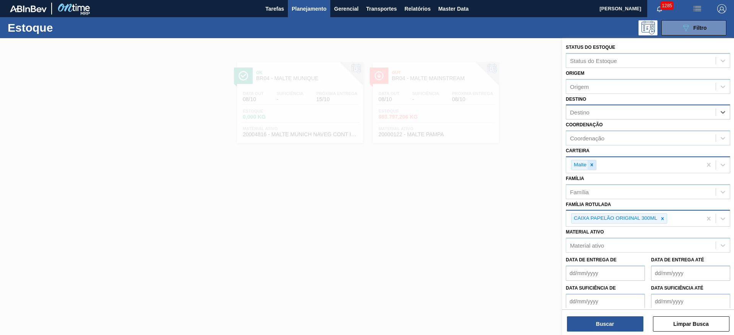
click at [593, 165] on icon at bounding box center [591, 164] width 5 height 5
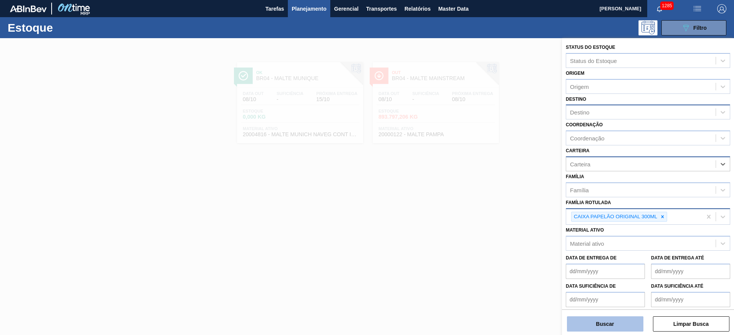
click at [597, 327] on button "Buscar" at bounding box center [605, 324] width 76 height 15
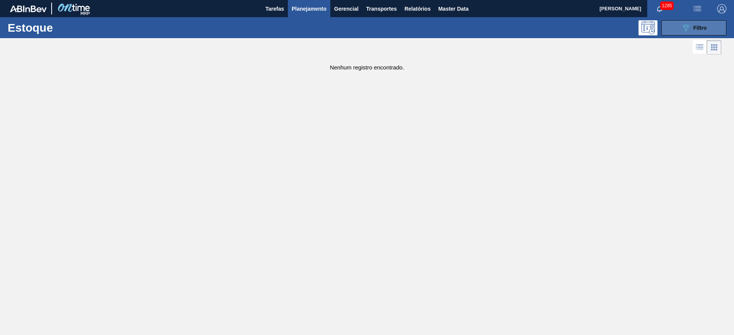
click at [685, 31] on icon "089F7B8B-B2A5-4AFE-B5C0-19BA573D28AC" at bounding box center [685, 27] width 9 height 9
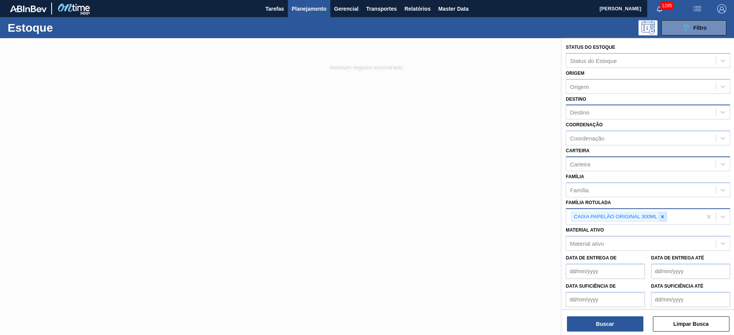
click at [661, 219] on icon at bounding box center [661, 216] width 5 height 5
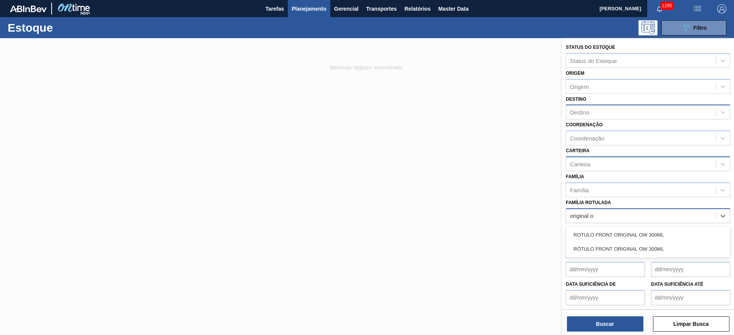
type Rotulada "original ow"
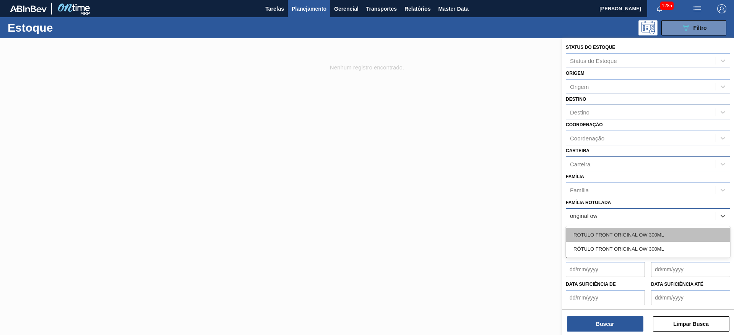
click at [636, 235] on div "ROTULO FRONT ORIGINAL OW 300ML" at bounding box center [647, 235] width 164 height 14
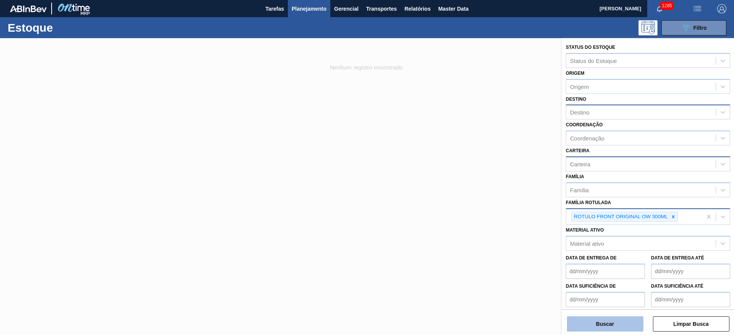
click at [595, 320] on button "Buscar" at bounding box center [605, 324] width 76 height 15
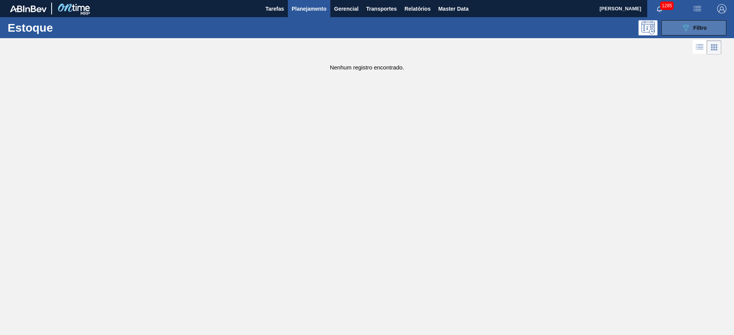
click at [681, 25] on icon "089F7B8B-B2A5-4AFE-B5C0-19BA573D28AC" at bounding box center [685, 27] width 9 height 9
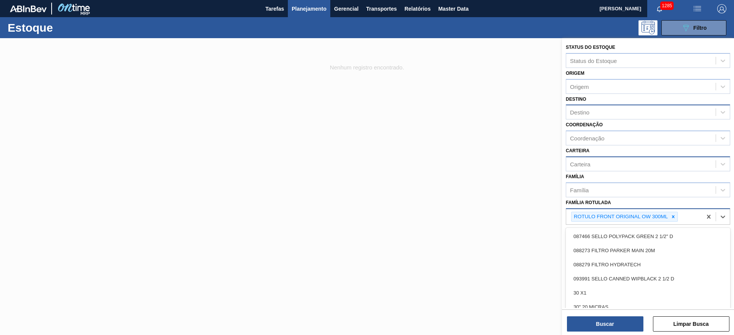
click at [689, 220] on div "ROTULO FRONT ORIGINAL OW 300ML" at bounding box center [634, 217] width 136 height 16
type Rotulada "front or"
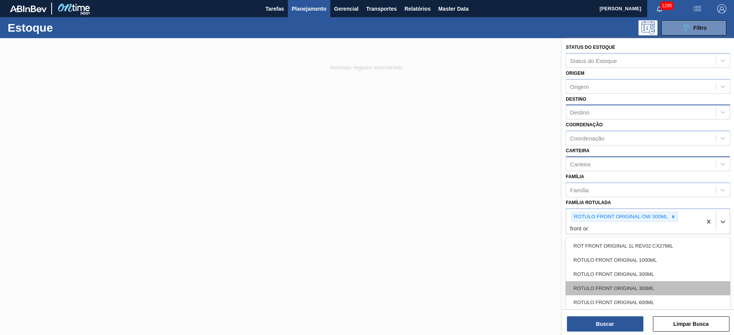
click at [621, 287] on div "RÓTULO FRONT ORIGINAL 300ML" at bounding box center [647, 289] width 164 height 14
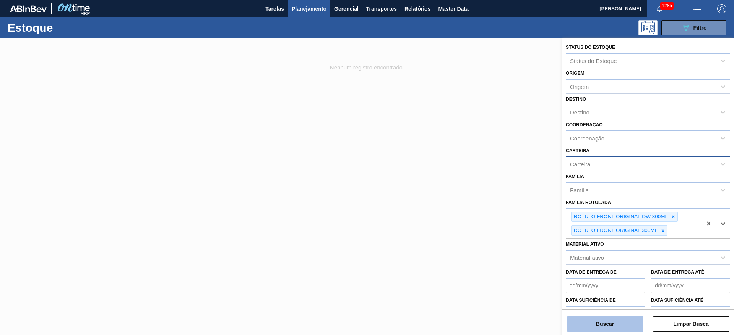
click at [606, 326] on button "Buscar" at bounding box center [605, 324] width 76 height 15
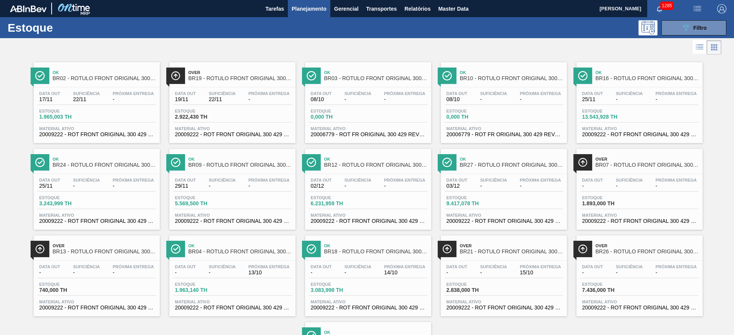
scroll to position [87, 0]
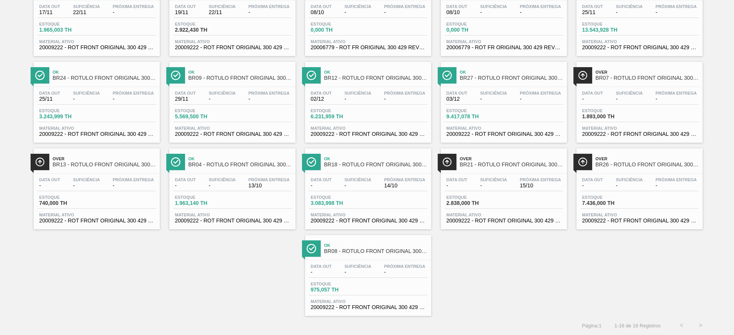
click at [485, 182] on div "Suficiência -" at bounding box center [493, 183] width 31 height 11
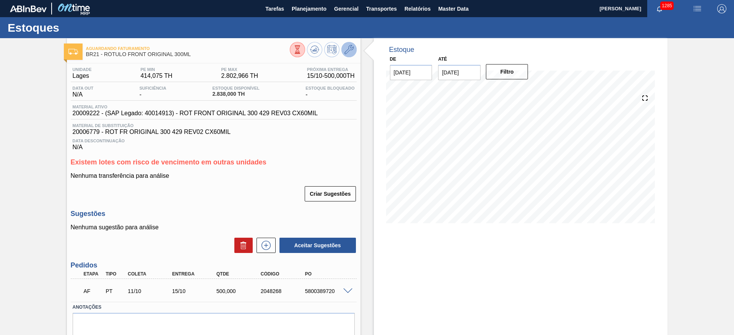
click at [352, 48] on icon at bounding box center [348, 49] width 9 height 9
click at [302, 5] on span "Planejamento" at bounding box center [309, 8] width 35 height 9
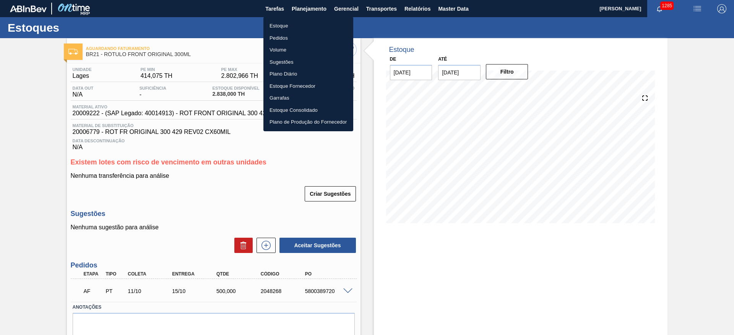
click at [277, 24] on li "Estoque" at bounding box center [308, 26] width 90 height 12
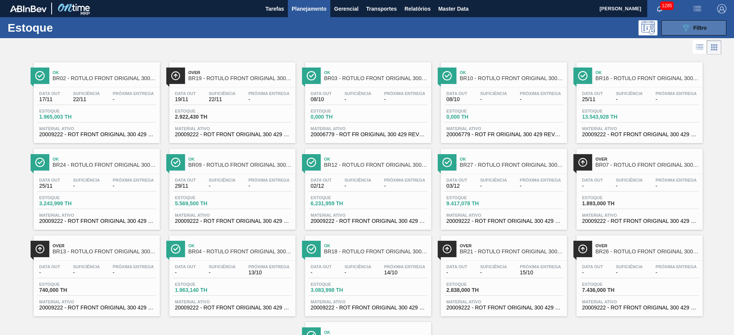
click at [695, 26] on span "Filtro" at bounding box center [699, 28] width 13 height 6
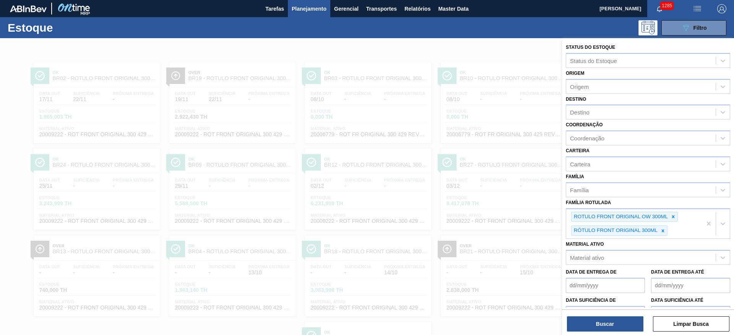
click at [661, 230] on icon at bounding box center [662, 230] width 5 height 5
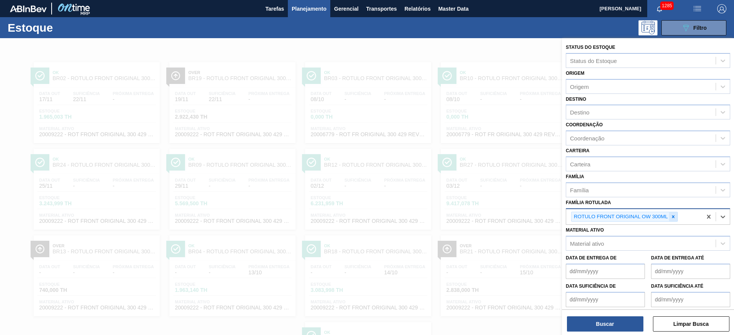
click at [674, 215] on icon at bounding box center [672, 216] width 5 height 5
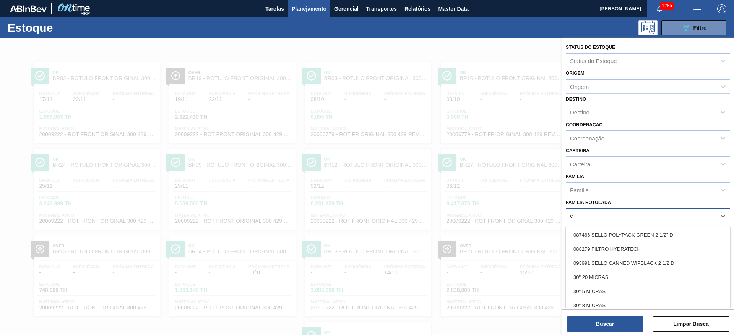
scroll to position [9, 0]
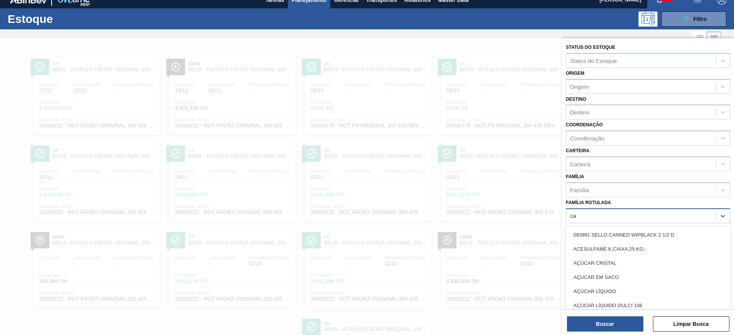
type Rotulada "c"
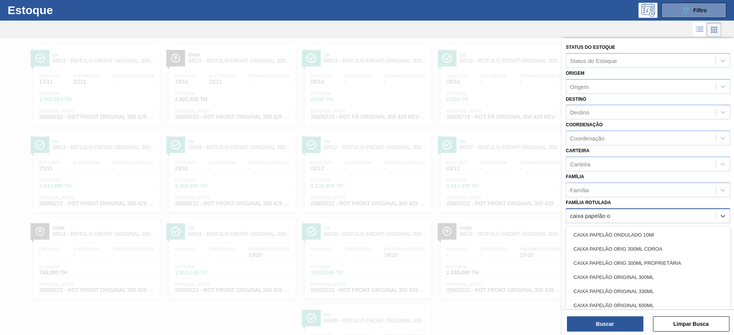
type Rotulada "caixa papelão or"
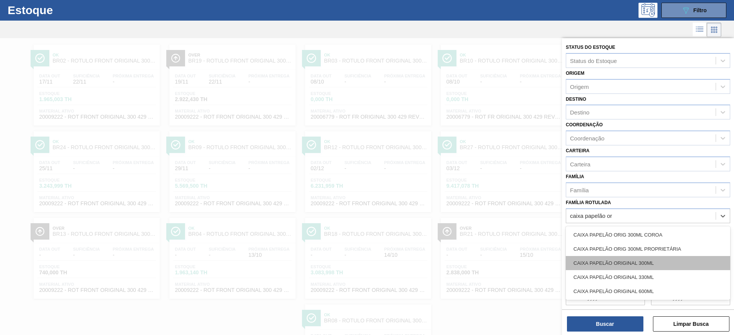
click at [606, 265] on div "CAIXA PAPELÃO ORIGINAL 300ML" at bounding box center [647, 263] width 164 height 14
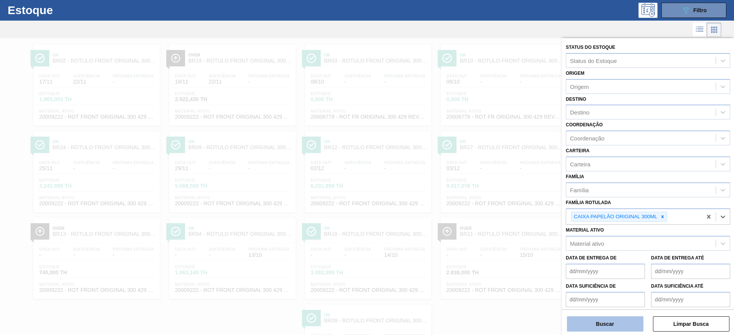
click at [604, 327] on button "Buscar" at bounding box center [605, 324] width 76 height 15
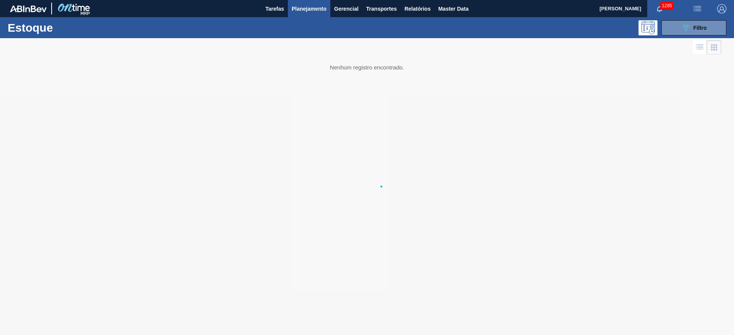
scroll to position [0, 0]
click at [694, 23] on div "089F7B8B-B2A5-4AFE-B5C0-19BA573D28AC Filtro" at bounding box center [694, 27] width 26 height 9
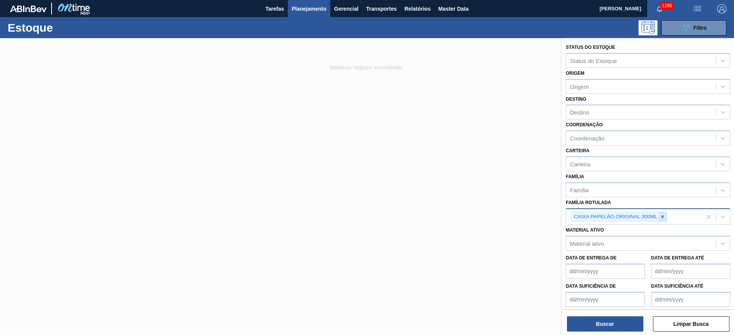
click at [661, 217] on icon at bounding box center [662, 216] width 3 height 3
click at [578, 219] on div "Família Rotulada" at bounding box center [591, 216] width 43 height 6
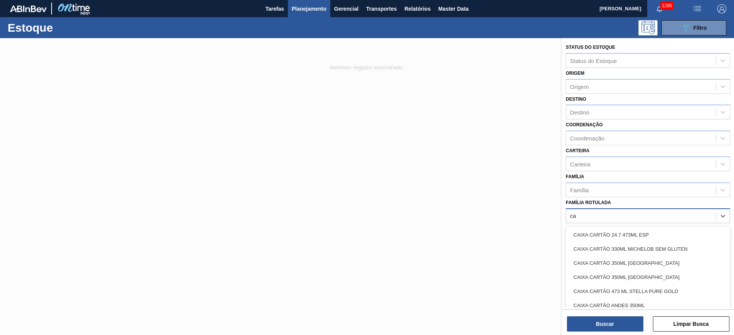
type Rotulada "c"
type Rotulada "papelão or"
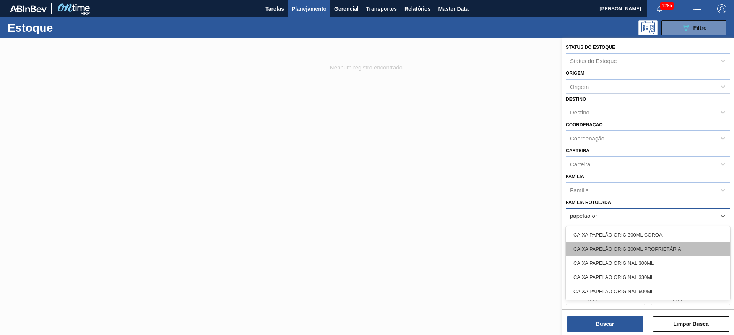
click at [605, 246] on div "CAIXA PAPELÃO ORIG 300ML PROPRIETÁRIA" at bounding box center [647, 249] width 164 height 14
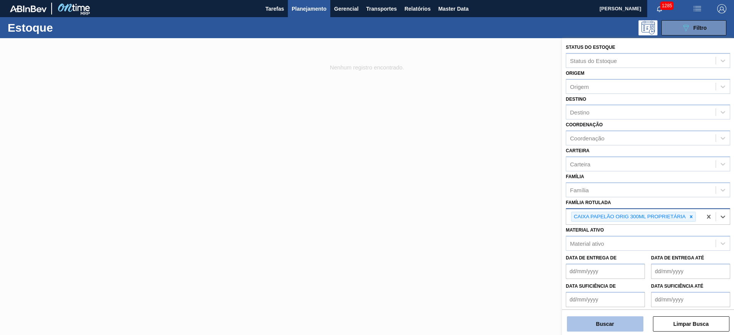
click at [599, 325] on button "Buscar" at bounding box center [605, 324] width 76 height 15
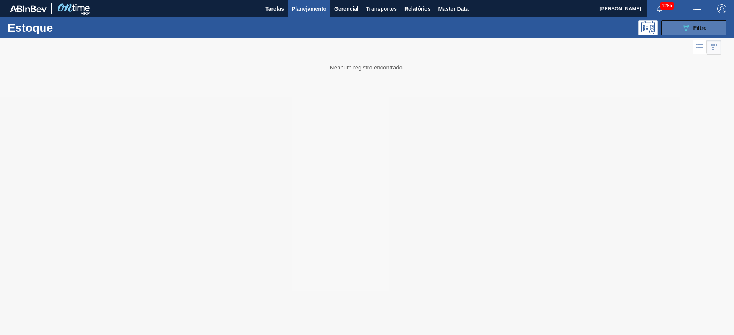
click at [690, 29] on div "089F7B8B-B2A5-4AFE-B5C0-19BA573D28AC Filtro" at bounding box center [694, 27] width 26 height 9
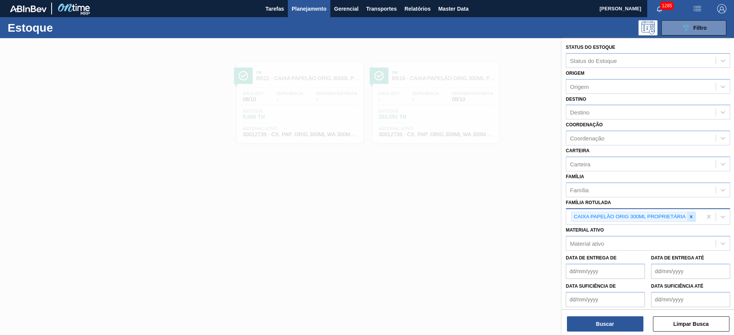
click at [690, 218] on icon at bounding box center [690, 216] width 3 height 3
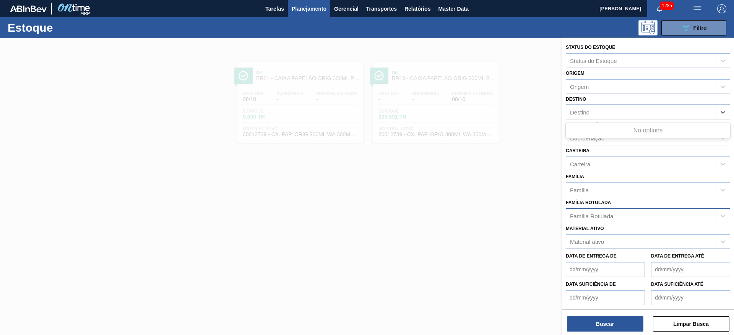
click at [598, 117] on div "Destino" at bounding box center [640, 112] width 149 height 11
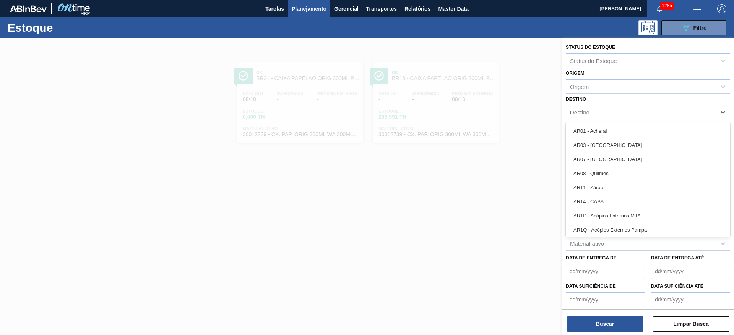
type input "04"
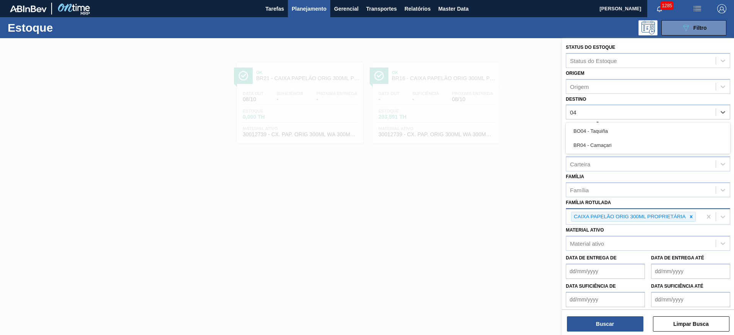
drag, startPoint x: 585, startPoint y: 141, endPoint x: 594, endPoint y: 155, distance: 16.5
click at [585, 141] on div "BR04 - Camaçari" at bounding box center [647, 145] width 164 height 14
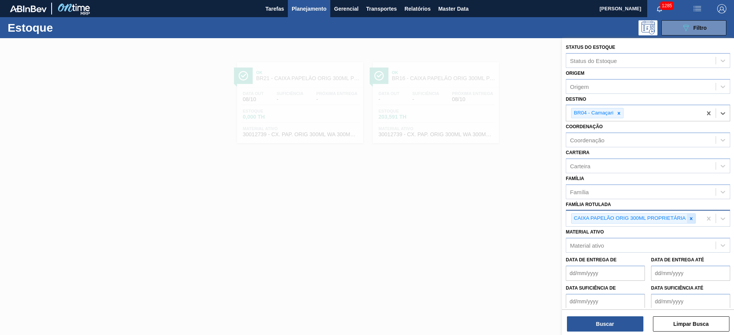
click at [694, 219] on div at bounding box center [691, 219] width 8 height 10
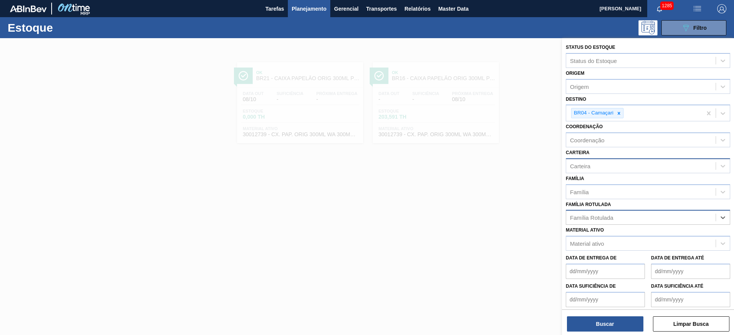
click at [598, 165] on div "Carteira" at bounding box center [640, 165] width 149 height 11
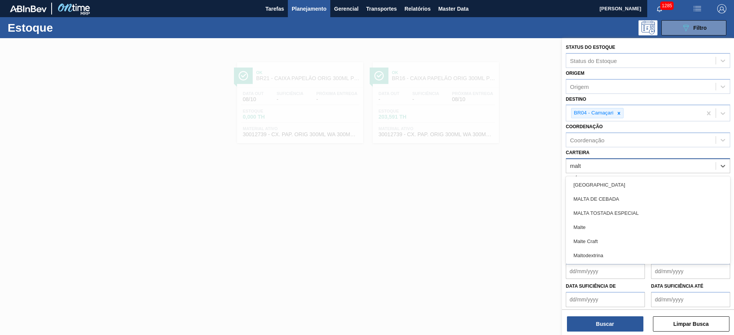
type input "malte"
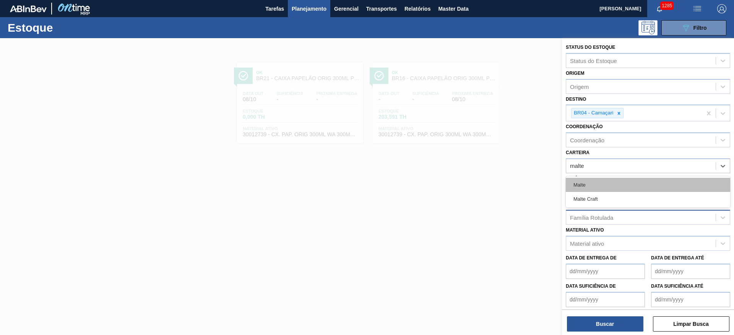
click at [580, 182] on div "Malte" at bounding box center [647, 185] width 164 height 14
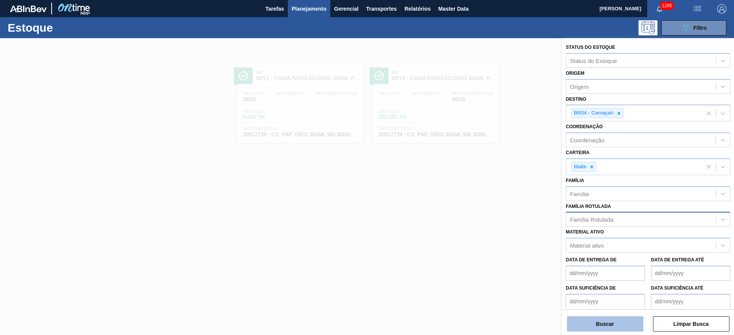
click at [616, 322] on button "Buscar" at bounding box center [605, 324] width 76 height 15
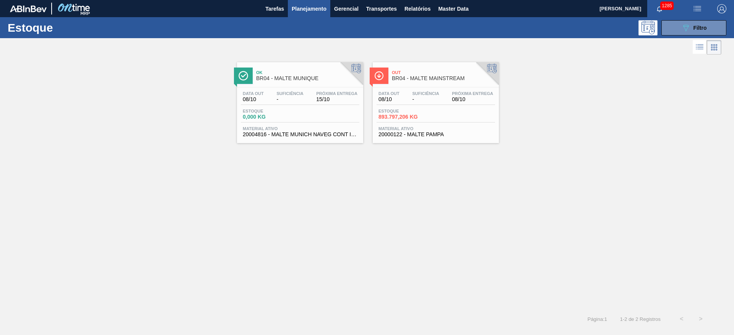
click at [420, 100] on span "-" at bounding box center [425, 100] width 27 height 6
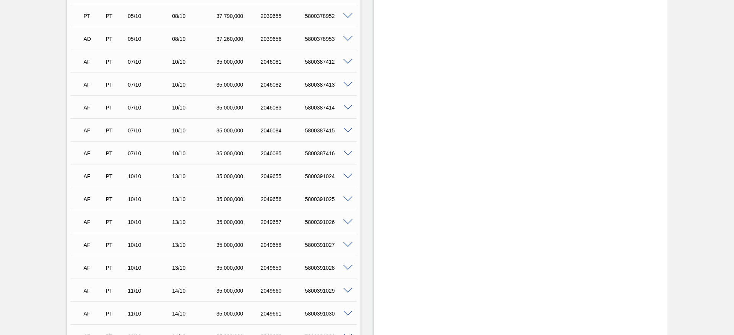
scroll to position [860, 0]
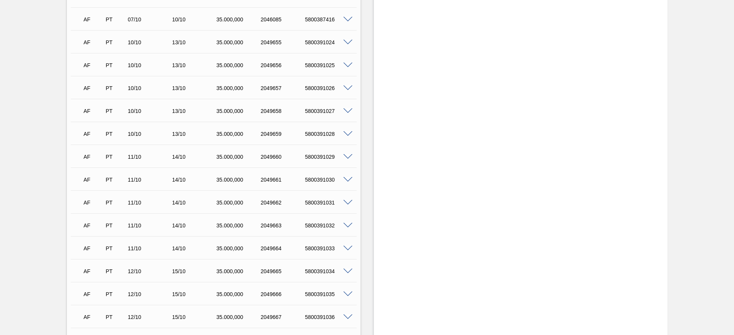
click at [349, 179] on span at bounding box center [347, 180] width 9 height 6
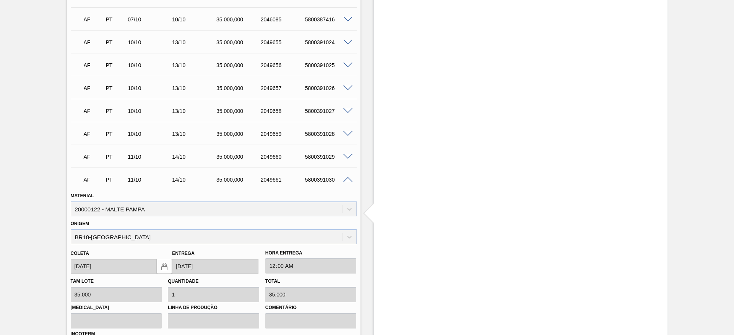
click at [347, 180] on span at bounding box center [347, 180] width 9 height 6
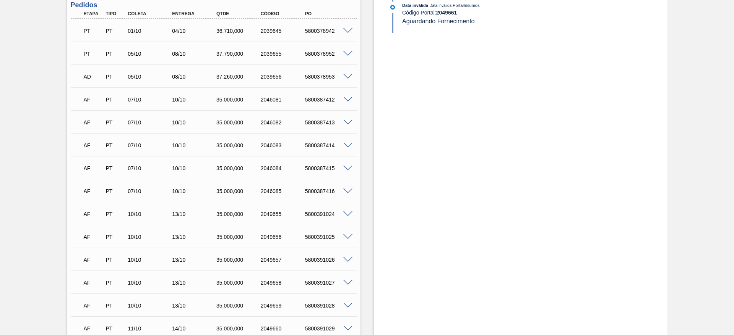
scroll to position [630, 0]
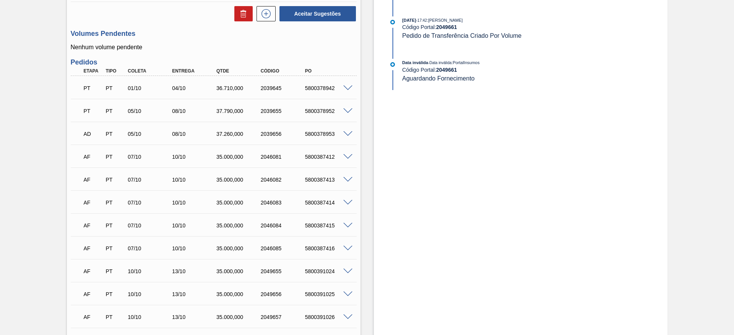
click at [347, 157] on span at bounding box center [347, 157] width 9 height 6
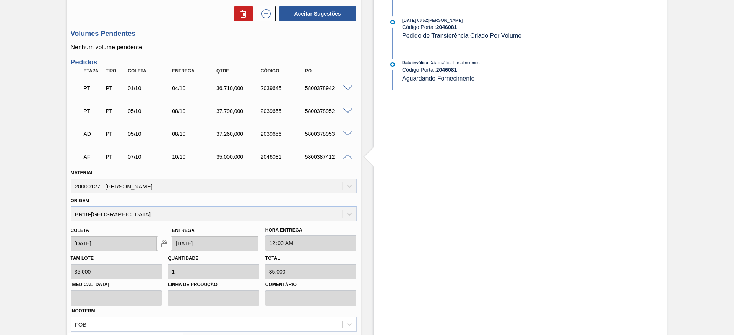
click at [347, 157] on span at bounding box center [347, 157] width 9 height 6
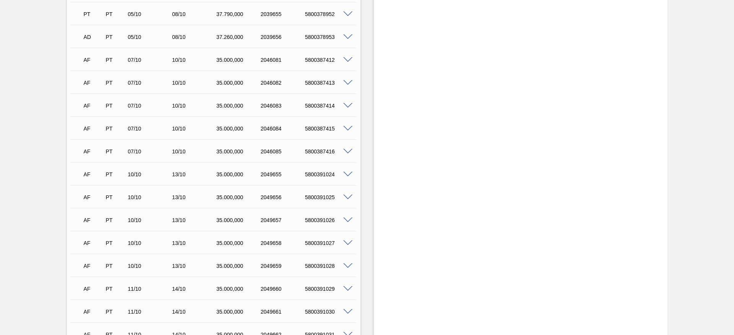
scroll to position [745, 0]
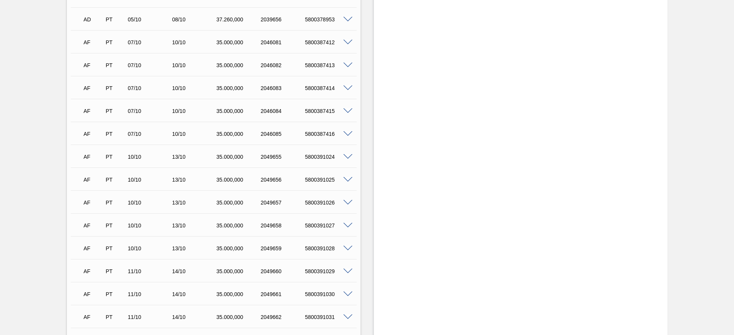
click at [347, 156] on span at bounding box center [347, 157] width 9 height 6
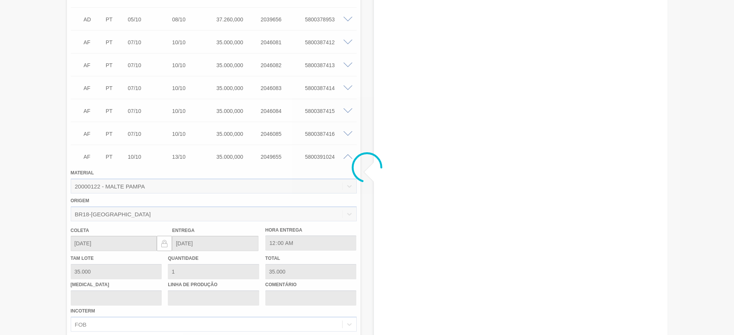
click at [347, 156] on div at bounding box center [367, 167] width 734 height 335
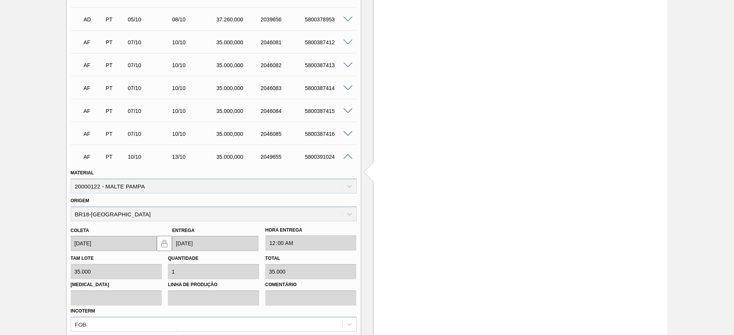
click at [347, 135] on span at bounding box center [347, 134] width 9 height 6
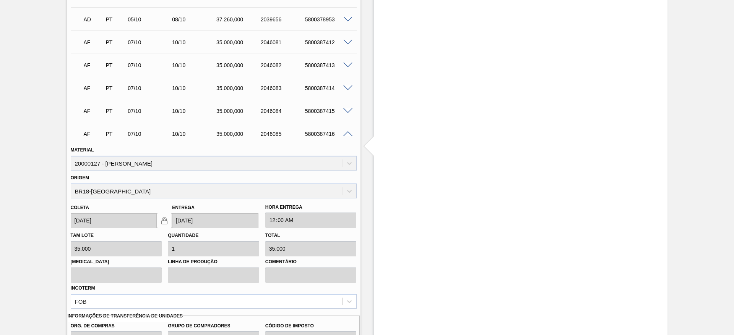
click at [347, 135] on span at bounding box center [347, 134] width 9 height 6
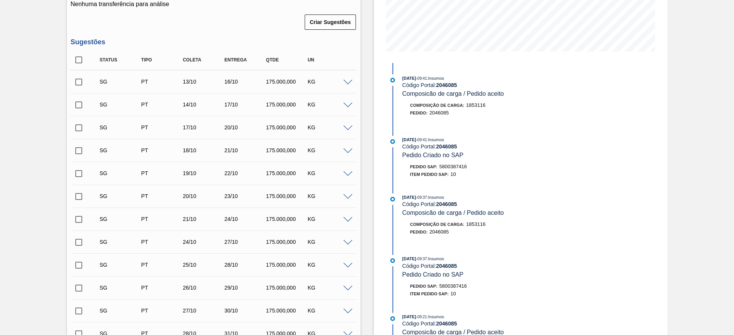
scroll to position [0, 0]
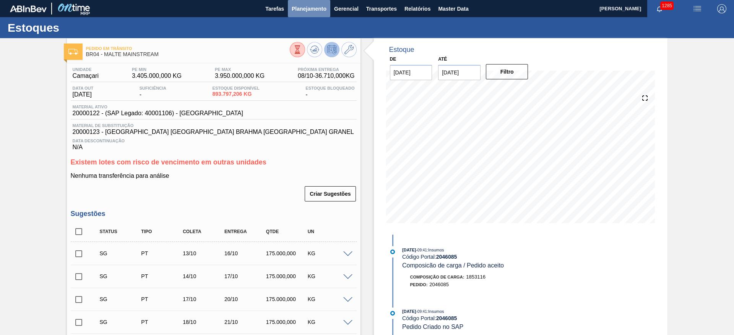
click at [303, 12] on span "Planejamento" at bounding box center [309, 8] width 35 height 9
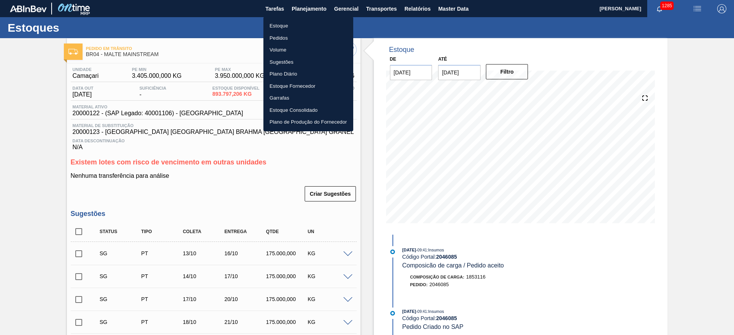
drag, startPoint x: 280, startPoint y: 27, endPoint x: 733, endPoint y: 28, distance: 453.1
click at [280, 26] on li "Estoque" at bounding box center [308, 26] width 90 height 12
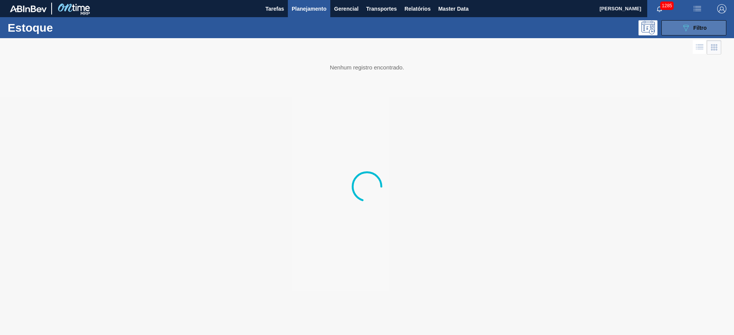
click at [707, 24] on button "089F7B8B-B2A5-4AFE-B5C0-19BA573D28AC Filtro" at bounding box center [693, 27] width 65 height 15
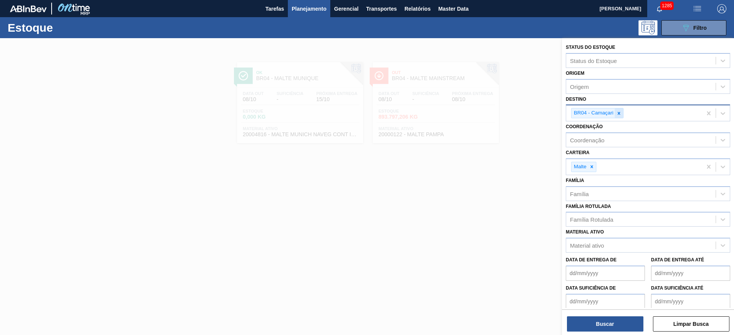
click at [619, 114] on icon at bounding box center [618, 113] width 3 height 3
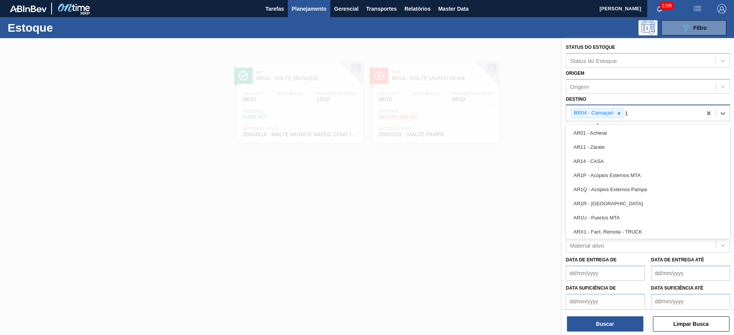
type input "10"
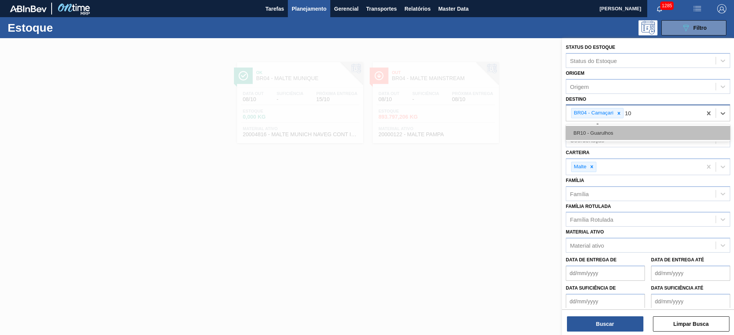
click at [607, 130] on div "BR10 - Guarulhos" at bounding box center [647, 133] width 164 height 14
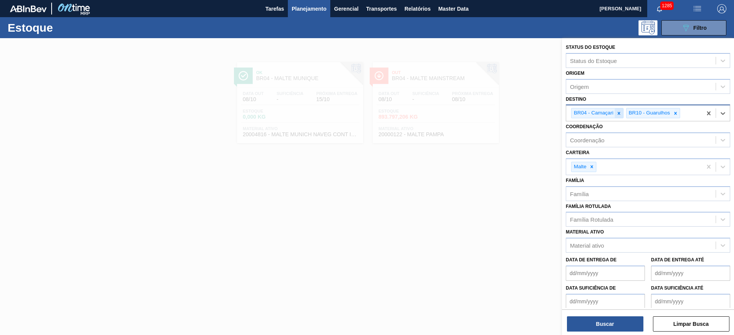
click at [621, 111] on div at bounding box center [618, 114] width 8 height 10
click at [580, 328] on button "Buscar" at bounding box center [605, 324] width 76 height 15
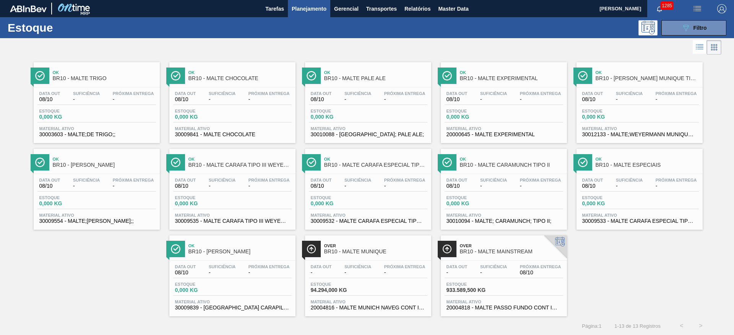
click at [483, 271] on span "-" at bounding box center [493, 273] width 27 height 6
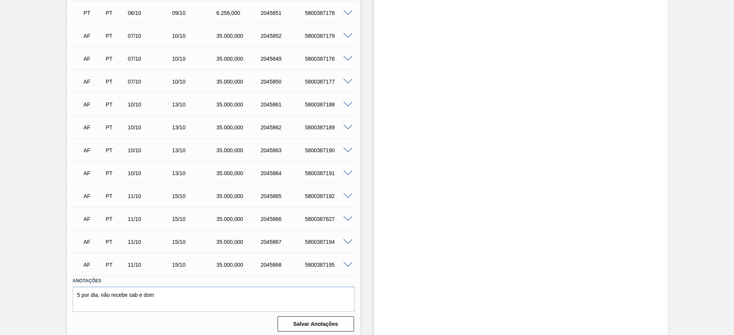
scroll to position [516, 0]
click at [347, 33] on span at bounding box center [347, 34] width 9 height 6
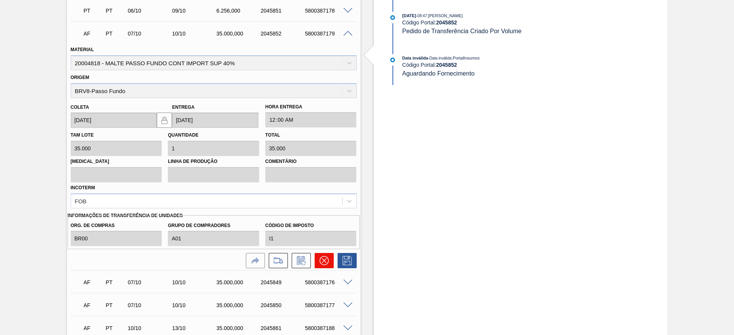
click at [321, 261] on icon at bounding box center [323, 260] width 9 height 9
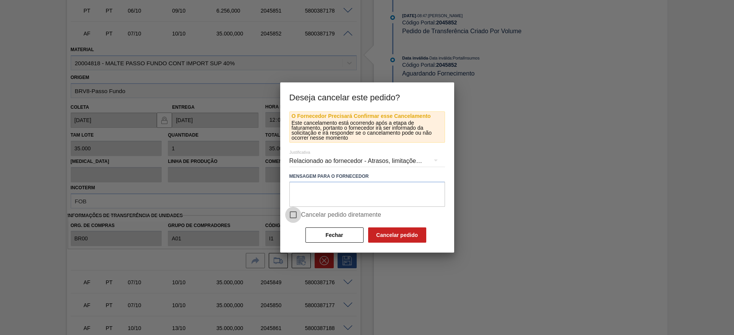
click at [292, 216] on input "Cancelar pedido diretamente" at bounding box center [293, 215] width 16 height 16
checkbox input "true"
click at [417, 236] on button "Cancelar pedido" at bounding box center [397, 235] width 58 height 15
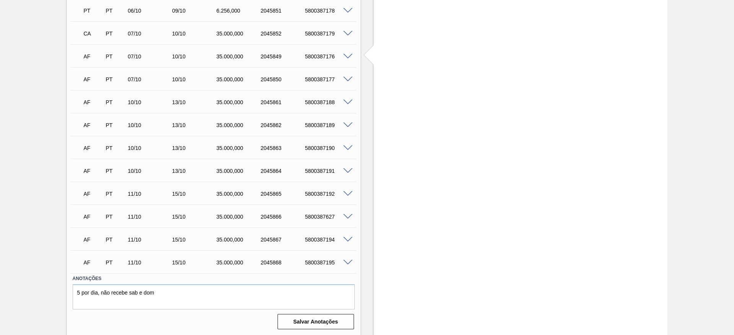
click at [347, 55] on span at bounding box center [347, 57] width 9 height 6
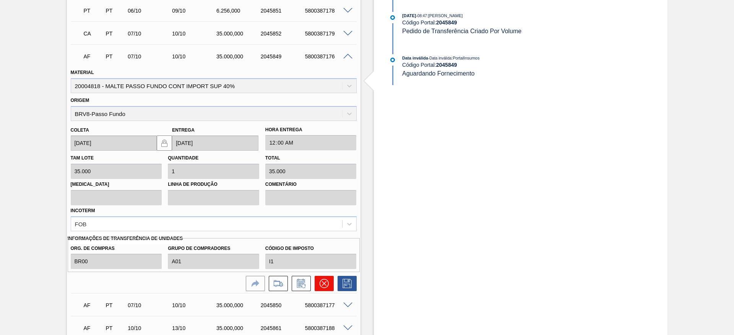
click at [326, 284] on icon at bounding box center [323, 283] width 9 height 9
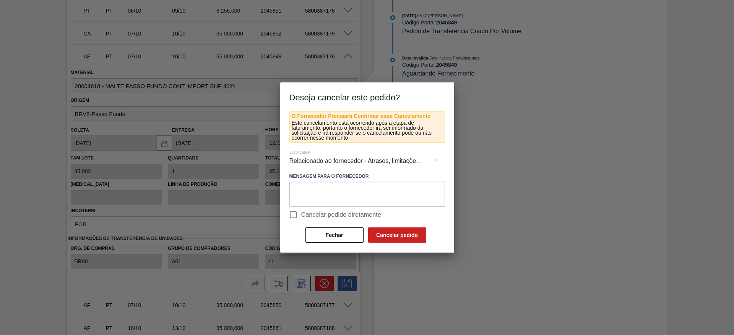
drag, startPoint x: 294, startPoint y: 212, endPoint x: 300, endPoint y: 218, distance: 8.6
click at [294, 212] on input "Cancelar pedido diretamente" at bounding box center [293, 215] width 16 height 16
checkbox input "true"
click at [399, 241] on button "Cancelar pedido" at bounding box center [397, 235] width 58 height 15
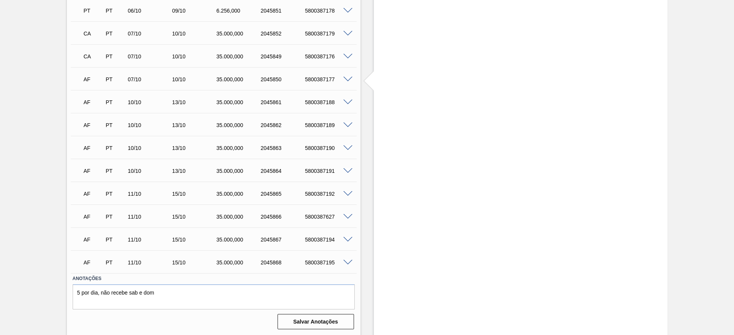
click at [347, 79] on span at bounding box center [347, 80] width 9 height 6
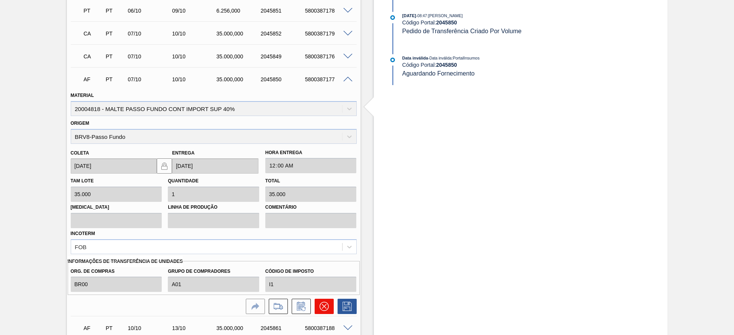
click at [321, 307] on icon at bounding box center [323, 306] width 9 height 9
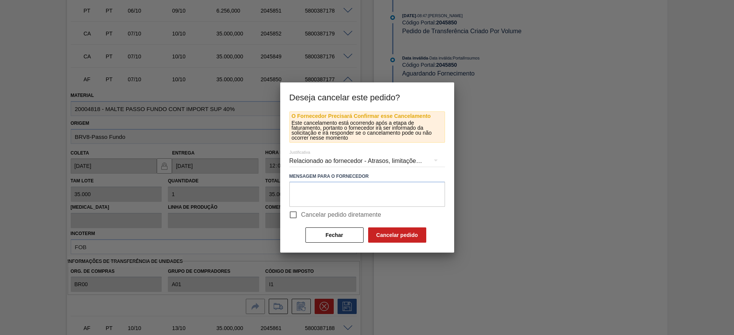
click at [290, 215] on input "Cancelar pedido diretamente" at bounding box center [293, 215] width 16 height 16
checkbox input "true"
click at [401, 237] on button "Cancelar pedido" at bounding box center [397, 235] width 58 height 15
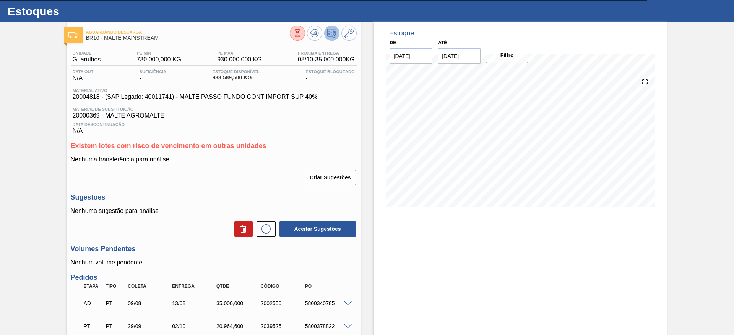
scroll to position [0, 0]
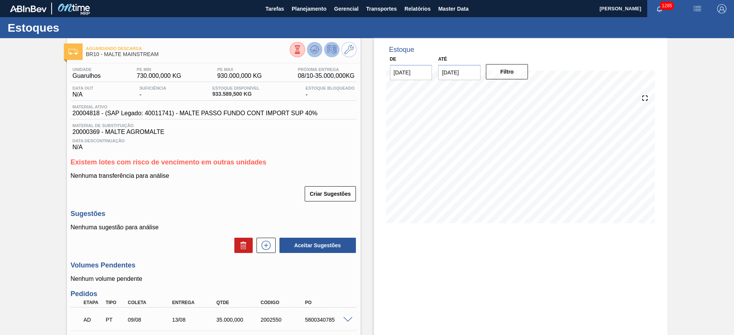
click at [315, 52] on icon at bounding box center [314, 49] width 9 height 9
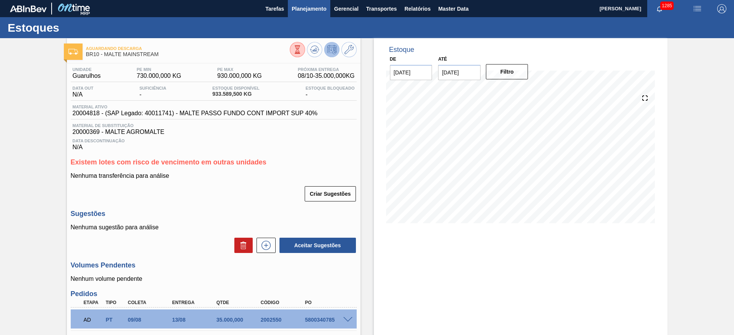
click at [299, 11] on span "Planejamento" at bounding box center [309, 8] width 35 height 9
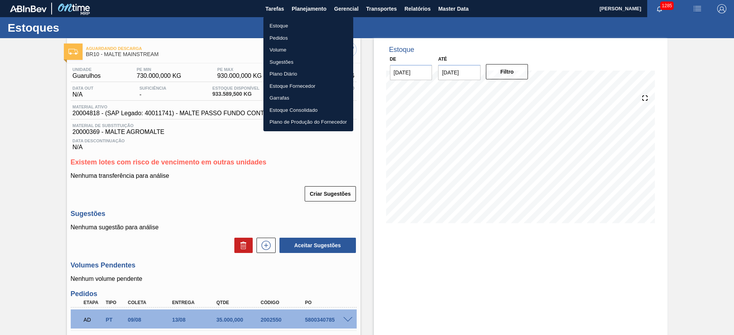
click at [272, 26] on li "Estoque" at bounding box center [308, 26] width 90 height 12
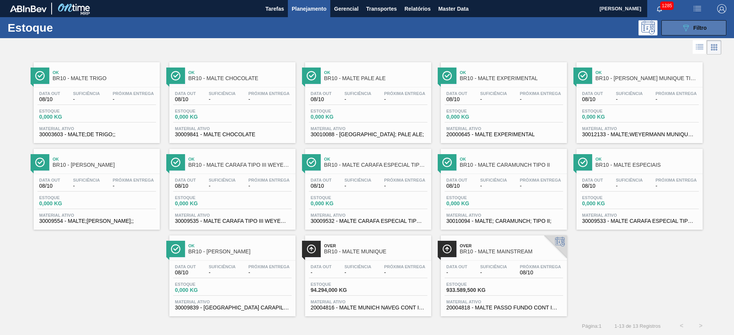
click at [700, 28] on span "Filtro" at bounding box center [699, 28] width 13 height 6
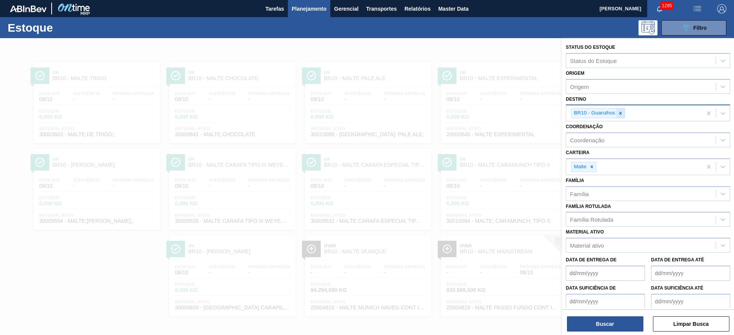
click at [621, 114] on icon at bounding box center [620, 113] width 3 height 3
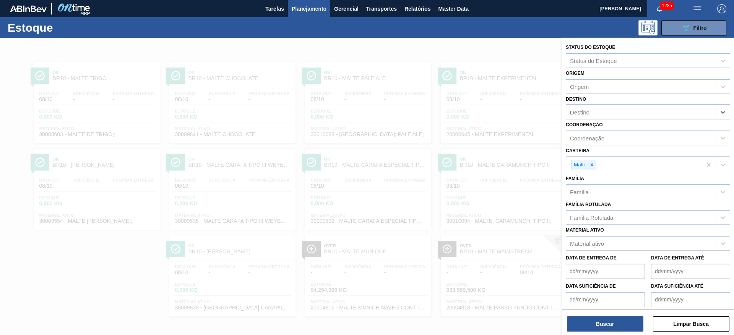
type input "04"
drag, startPoint x: 591, startPoint y: 142, endPoint x: 589, endPoint y: 185, distance: 42.9
click at [591, 142] on div "BR04 - Camaçari" at bounding box center [647, 145] width 164 height 14
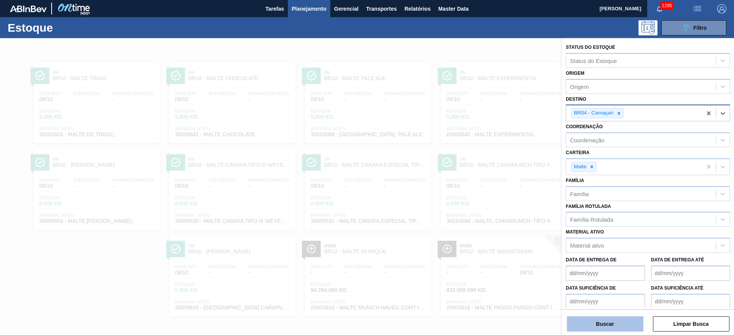
click at [575, 324] on button "Buscar" at bounding box center [605, 324] width 76 height 15
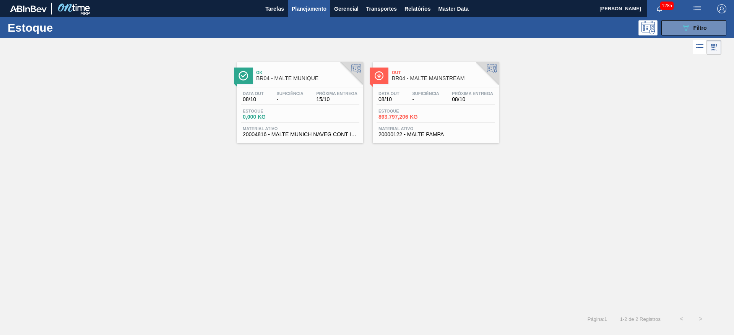
click at [284, 109] on span "Estoque" at bounding box center [269, 111] width 53 height 5
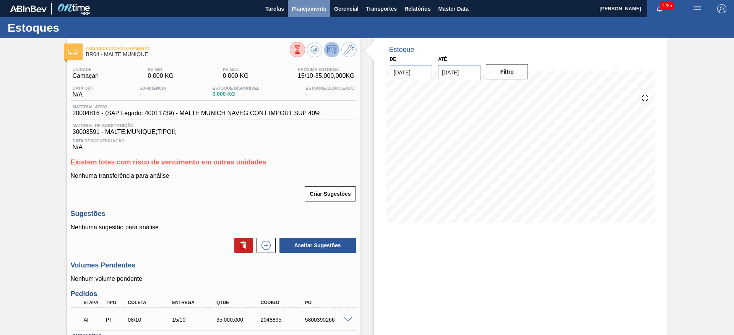
click at [309, 8] on span "Planejamento" at bounding box center [309, 8] width 35 height 9
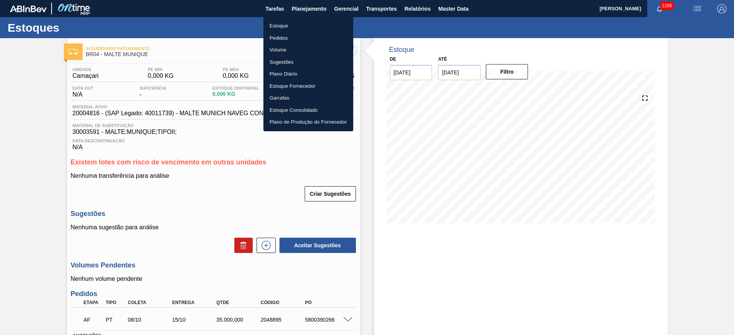
click at [284, 26] on li "Estoque" at bounding box center [308, 26] width 90 height 12
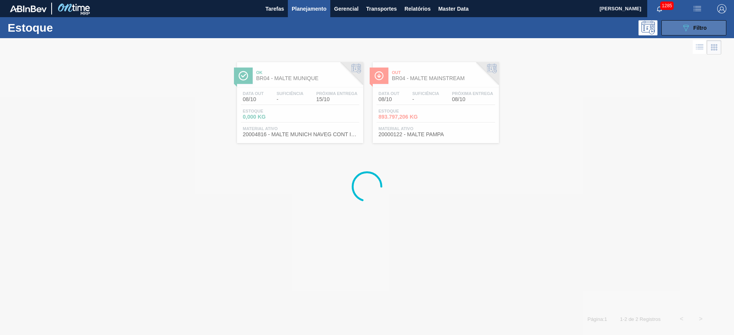
click at [693, 30] on span "Filtro" at bounding box center [699, 28] width 13 height 6
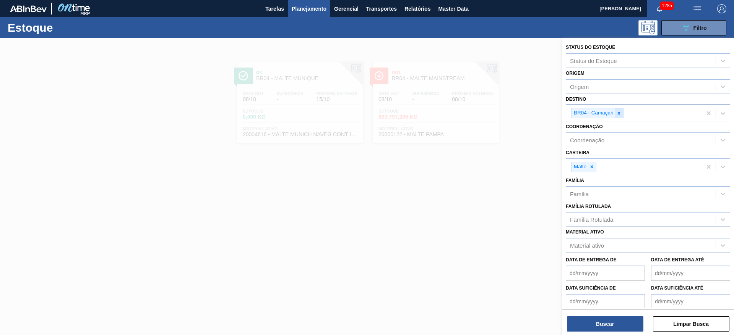
click at [620, 112] on icon at bounding box center [618, 113] width 5 height 5
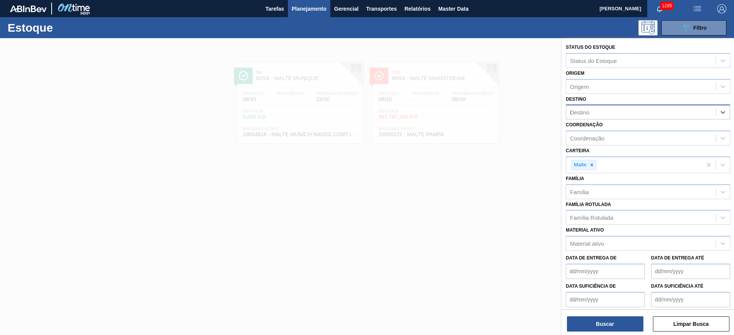
type input "02"
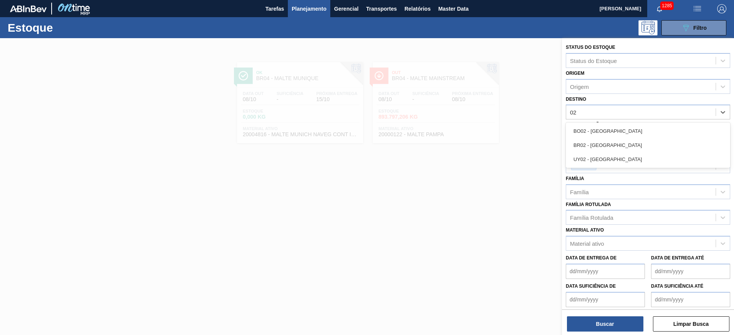
click at [603, 141] on div "BR02 - [GEOGRAPHIC_DATA]" at bounding box center [647, 145] width 164 height 14
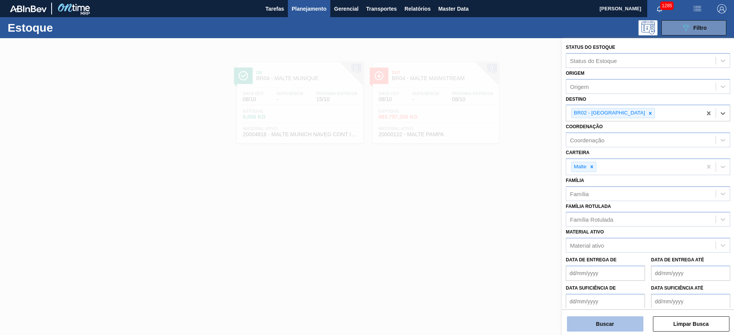
click at [594, 326] on button "Buscar" at bounding box center [605, 324] width 76 height 15
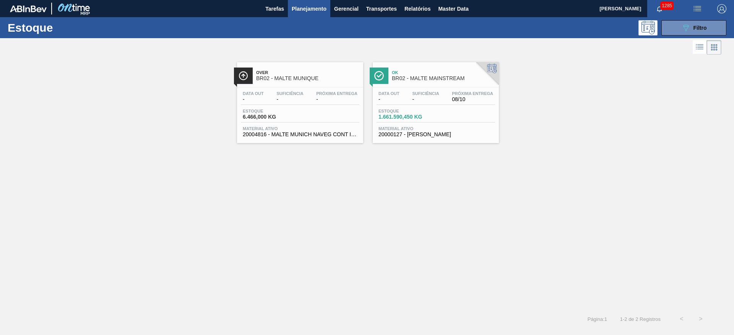
click at [309, 109] on div "Estoque 6.466,000 KG" at bounding box center [300, 116] width 118 height 14
click at [685, 26] on icon "089F7B8B-B2A5-4AFE-B5C0-19BA573D28AC" at bounding box center [685, 27] width 9 height 9
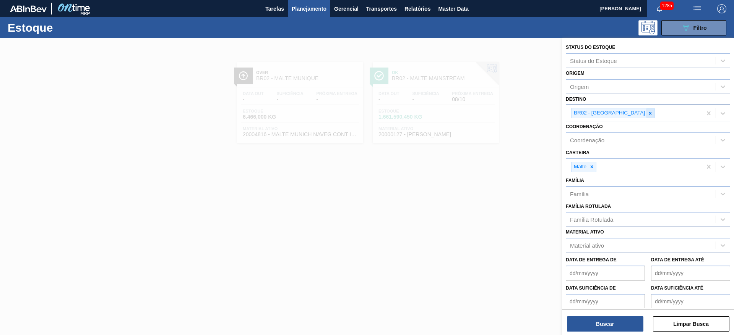
click at [647, 111] on icon at bounding box center [649, 113] width 5 height 5
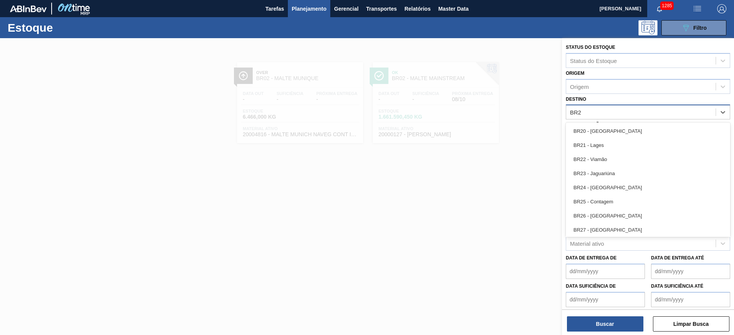
type input "BR24"
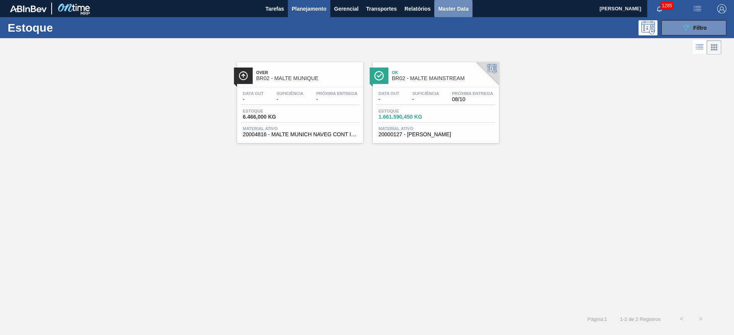
click at [452, 14] on button "Master Data" at bounding box center [453, 8] width 38 height 17
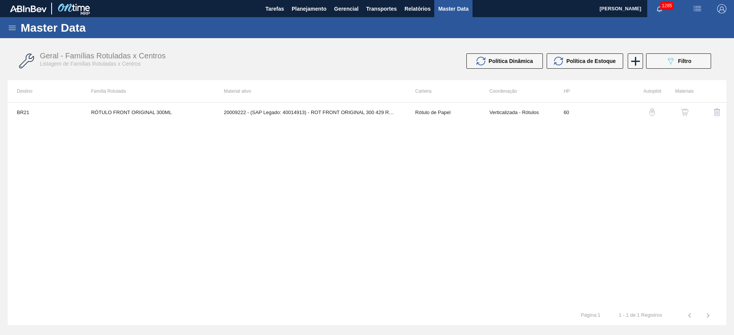
click at [13, 28] on icon at bounding box center [12, 28] width 7 height 5
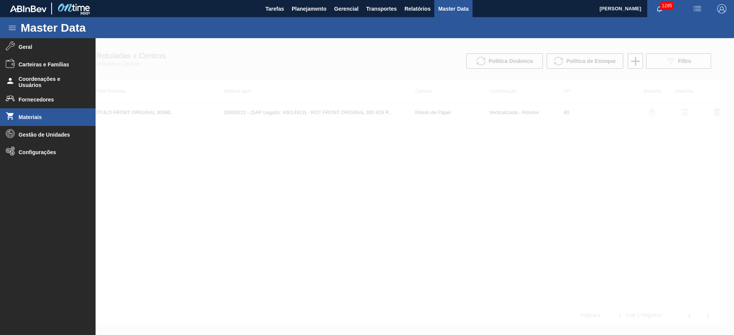
click at [31, 119] on span "Materiais" at bounding box center [50, 117] width 63 height 6
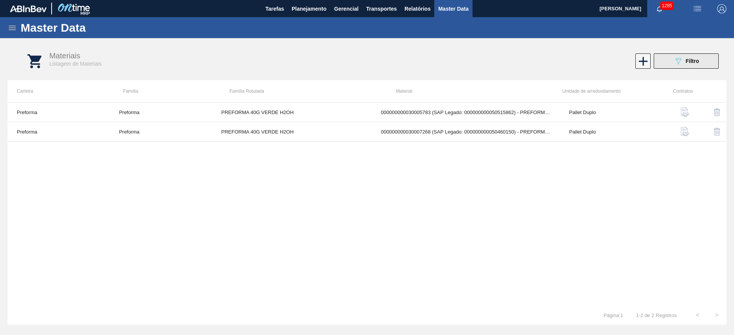
click at [682, 60] on div "089F7B8B-B2A5-4AFE-B5C0-19BA573D28AC Filtro" at bounding box center [686, 61] width 26 height 9
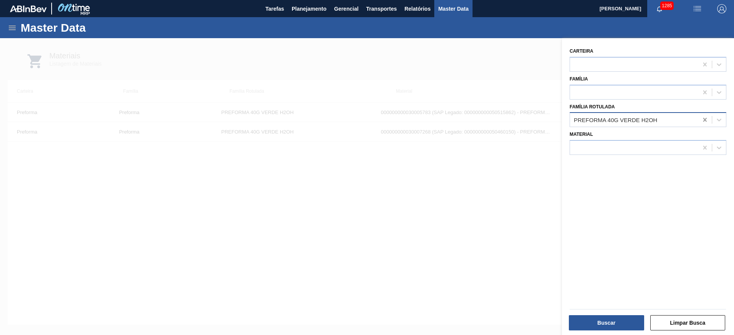
click at [705, 120] on icon at bounding box center [705, 120] width 8 height 8
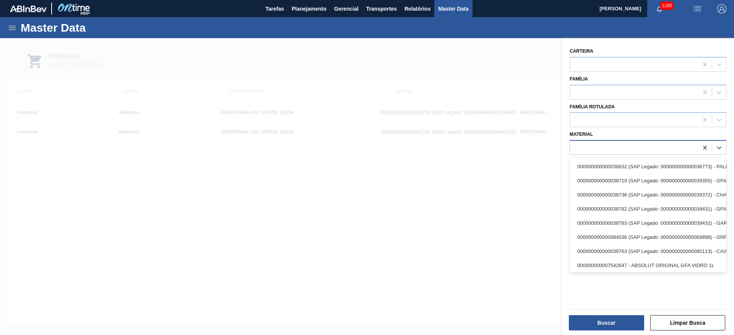
click at [611, 151] on div at bounding box center [634, 148] width 128 height 11
paste input "50467330"
type input "50467330"
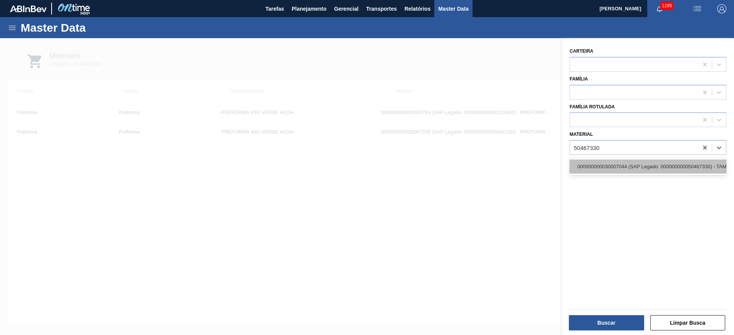
click at [639, 163] on div "000000000030007044 (SAP Legado: 000000000050467330) - TAMPA PRATA CDL PARA CERV…" at bounding box center [647, 167] width 157 height 14
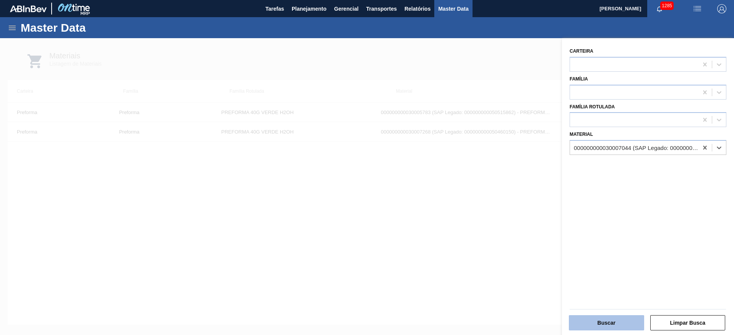
click at [607, 323] on button "Buscar" at bounding box center [606, 323] width 75 height 15
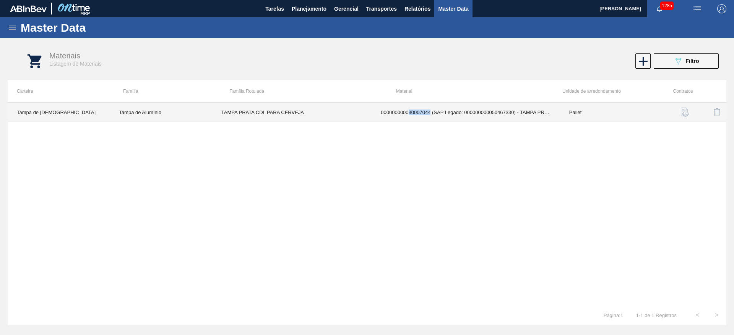
drag, startPoint x: 430, startPoint y: 111, endPoint x: 408, endPoint y: 113, distance: 22.2
click at [408, 113] on td "000000000030007044 (SAP Legado: 000000000050467330) - TAMPA PRATA CDL PARA CERV…" at bounding box center [465, 112] width 188 height 19
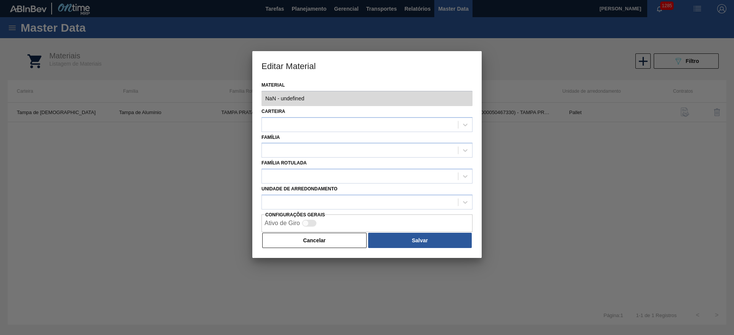
copy td "30007044"
type input "30007044 - 000000000030007044 (SAP Legado: 000000000050467330) - TAMPA PRATA CD…"
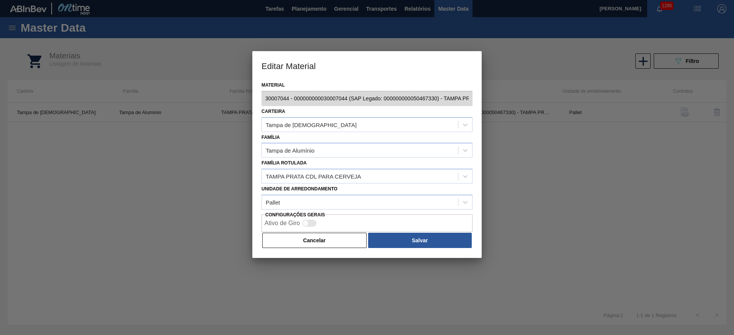
drag, startPoint x: 308, startPoint y: 241, endPoint x: 93, endPoint y: 6, distance: 318.8
click at [303, 234] on button "Cancelar" at bounding box center [314, 240] width 104 height 15
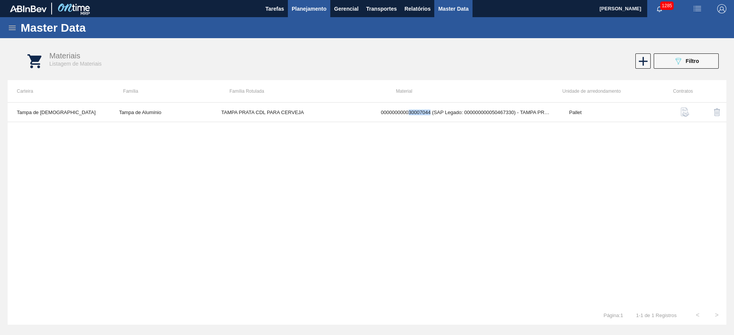
click at [305, 6] on span "Planejamento" at bounding box center [309, 8] width 35 height 9
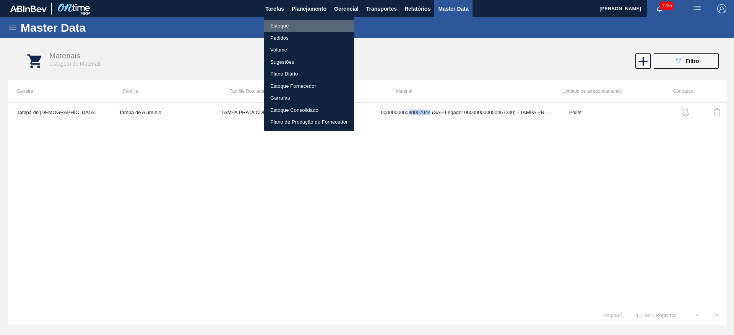
click at [277, 30] on li "Estoque" at bounding box center [309, 26] width 90 height 12
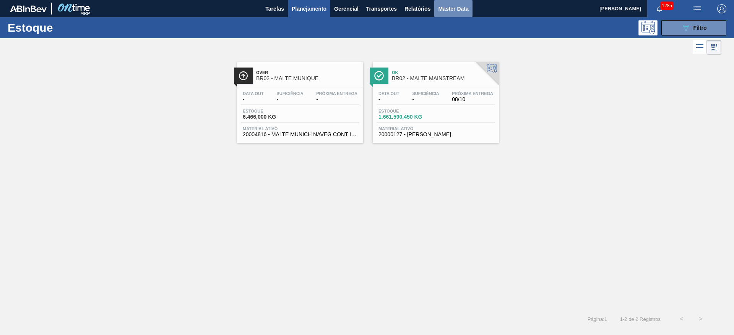
click at [453, 11] on span "Master Data" at bounding box center [453, 8] width 30 height 9
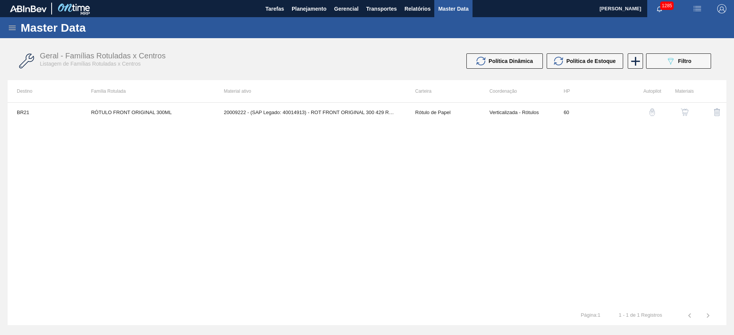
click at [12, 26] on icon at bounding box center [12, 28] width 7 height 5
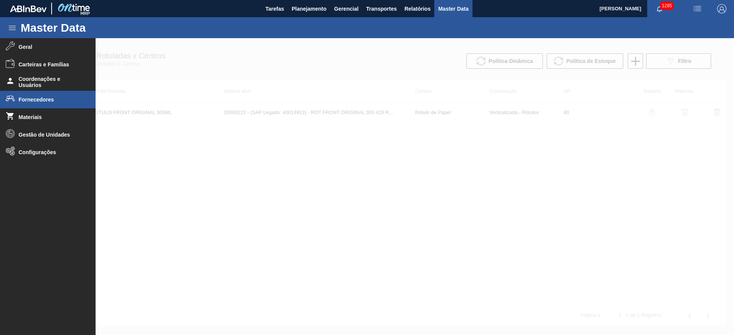
click at [31, 101] on span "Fornecedores" at bounding box center [50, 100] width 63 height 6
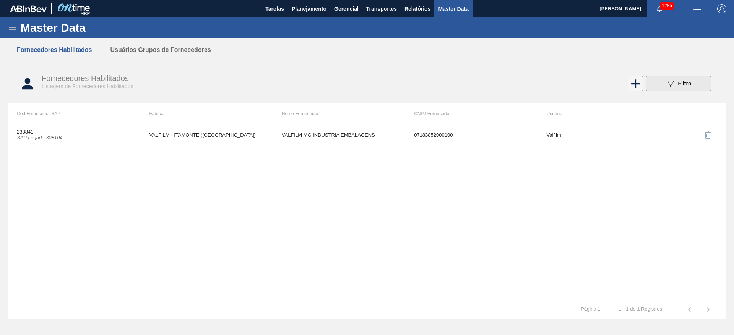
click at [674, 82] on icon "089F7B8B-B2A5-4AFE-B5C0-19BA573D28AC" at bounding box center [670, 83] width 9 height 9
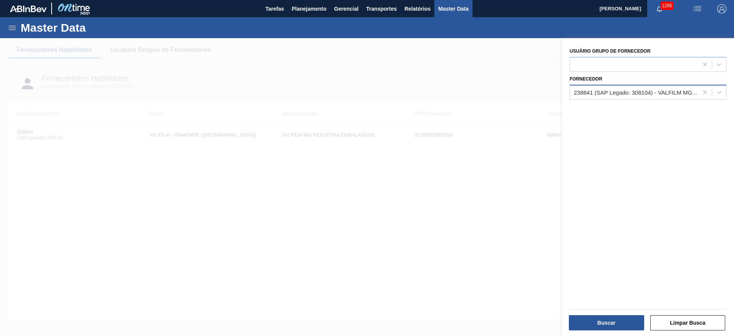
click at [581, 93] on div "238841 (SAP Legado: 308104) - VALFILM MG INDUSTRIA EMBALAGENS" at bounding box center [635, 92] width 125 height 6
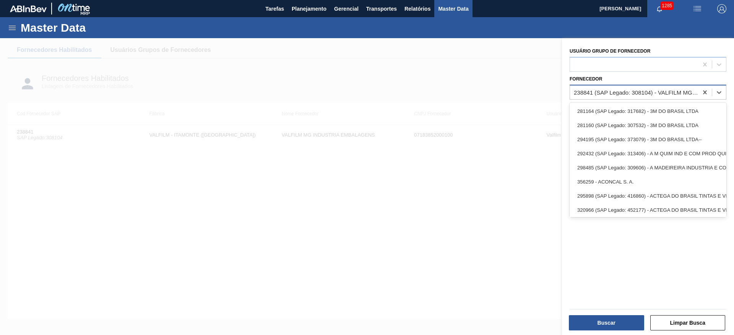
paste input "00.835.301/0010-26"
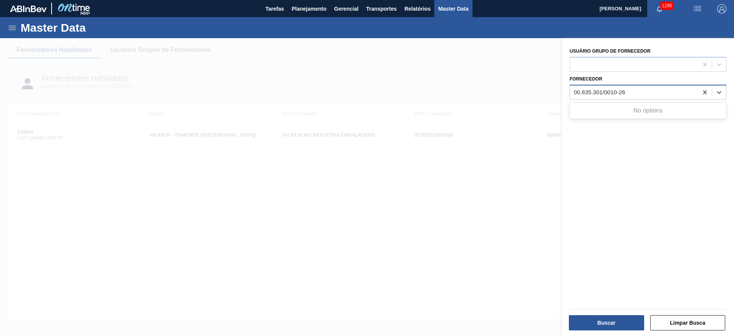
type input "00.835.301/0010-26"
paste input "00835301001026"
type input "00835301001026"
click at [701, 93] on icon at bounding box center [705, 93] width 8 height 8
click at [10, 27] on icon at bounding box center [12, 28] width 7 height 5
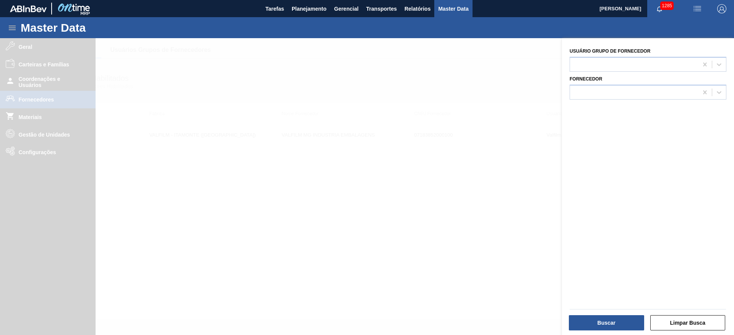
click at [608, 87] on div at bounding box center [634, 92] width 128 height 11
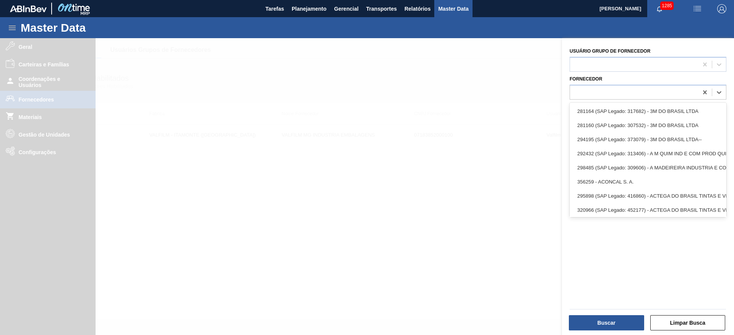
paste input "451466"
type input "451466"
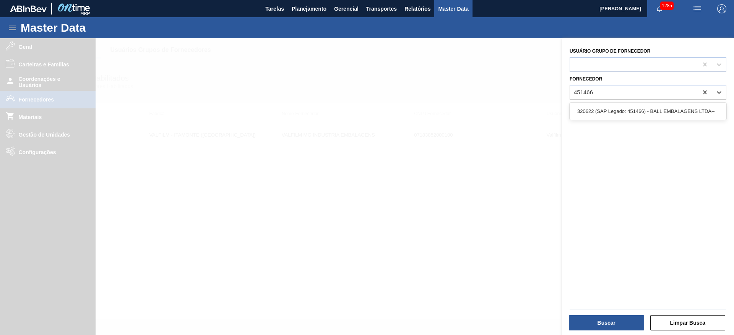
click at [609, 108] on div "320622 (SAP Legado: 451466) - BALL EMBALAGENS LTDA--" at bounding box center [647, 111] width 157 height 14
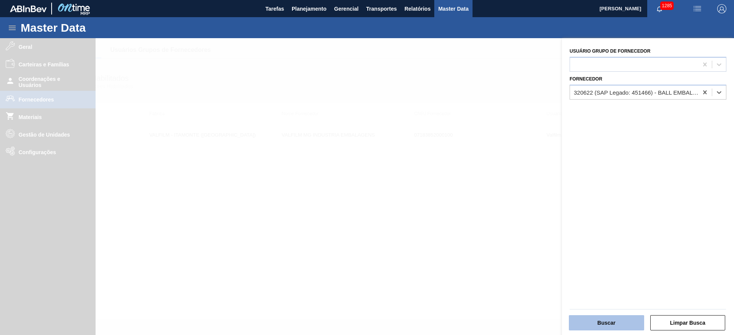
click at [607, 324] on button "Buscar" at bounding box center [606, 323] width 75 height 15
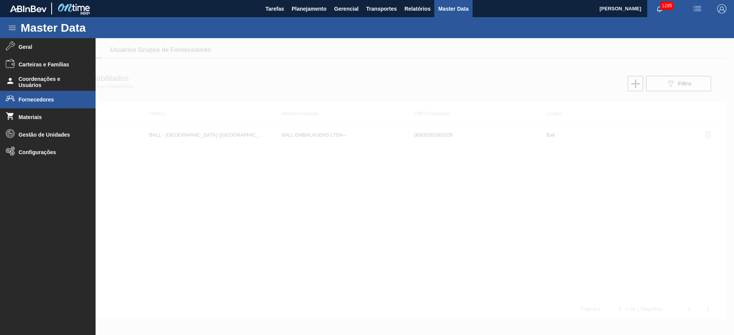
click at [279, 228] on div at bounding box center [367, 186] width 734 height 297
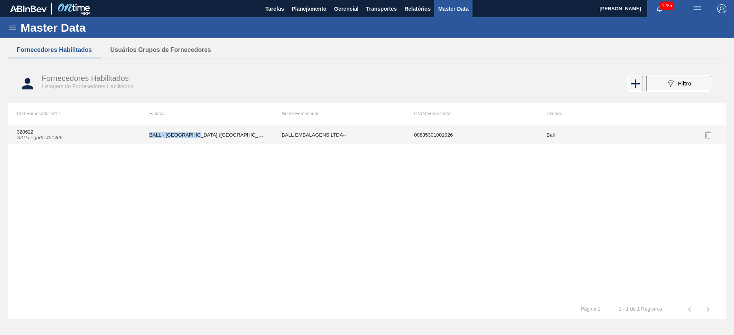
drag, startPoint x: 196, startPoint y: 134, endPoint x: 144, endPoint y: 133, distance: 51.6
click at [144, 133] on td "BALL - RECIFE (PE)" at bounding box center [206, 134] width 132 height 19
copy td "BALL - RECIFE (PE)"
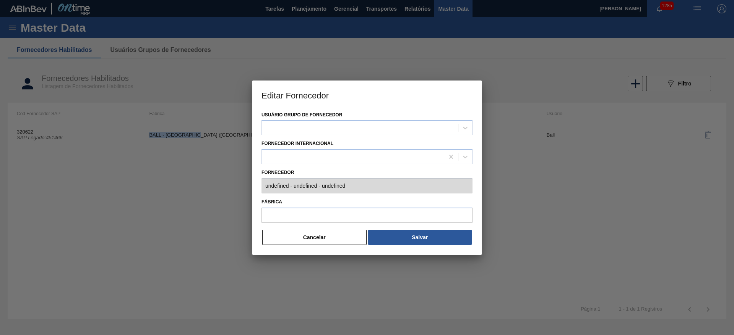
type input "320622 (SAP Legado: 451466) - BALL EMBALAGENS LTDA-- - 00835301001026"
type input "BALL - RECIFE (PE)"
click at [328, 234] on button "Cancelar" at bounding box center [314, 237] width 104 height 15
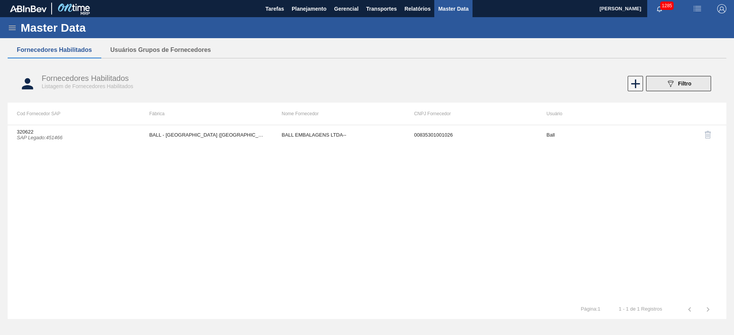
click at [687, 84] on span "Filtro" at bounding box center [684, 84] width 13 height 6
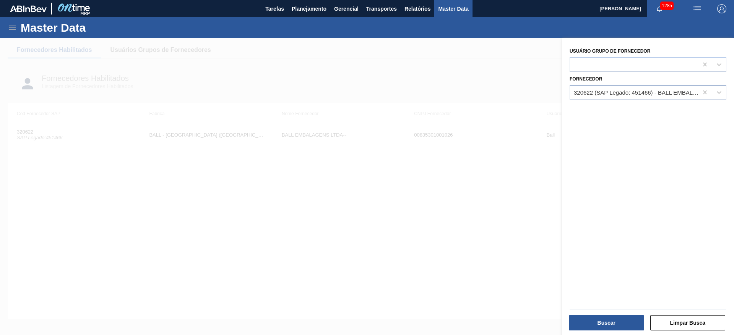
click at [584, 88] on div "320622 (SAP Legado: 451466) - BALL EMBALAGENS LTDA--" at bounding box center [634, 92] width 128 height 11
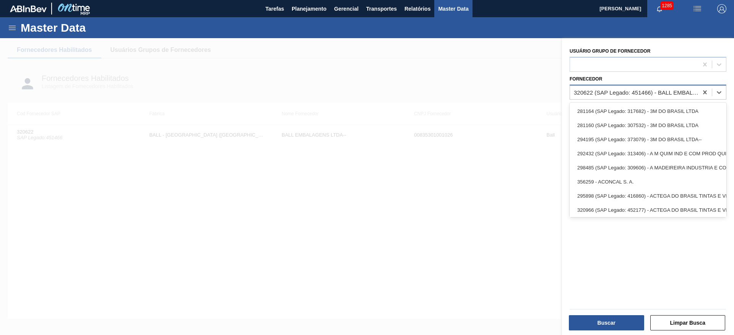
paste input "459069"
type input "459069"
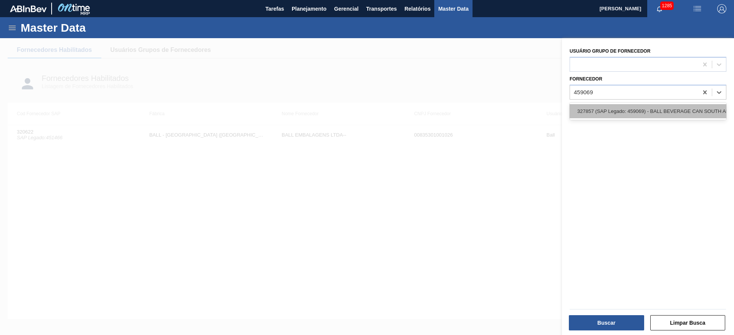
click at [588, 108] on div "327857 (SAP Legado: 459069) - BALL BEVERAGE CAN SOUTH AMERICA LTD--" at bounding box center [647, 111] width 157 height 14
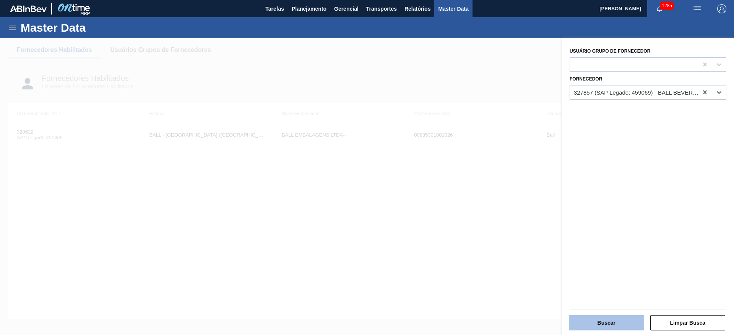
click at [599, 326] on button "Buscar" at bounding box center [606, 323] width 75 height 15
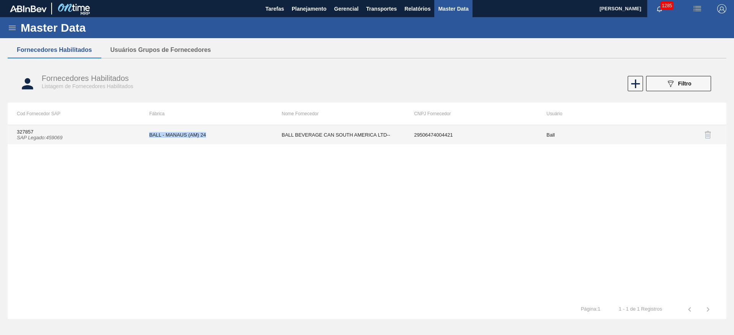
drag, startPoint x: 206, startPoint y: 135, endPoint x: 147, endPoint y: 136, distance: 58.8
click at [147, 136] on td "BALL - MANAUS (AM) 24" at bounding box center [206, 134] width 132 height 19
copy td "BALL - MANAUS (AM) 24"
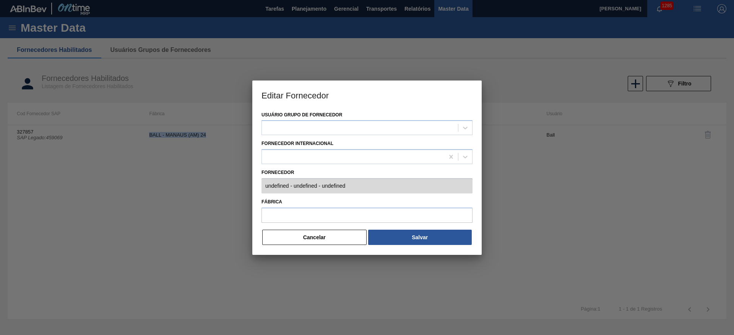
type input "327857 (SAP Legado: 459069) - BALL BEVERAGE CAN SOUTH AMERICA LTD-- - 295064740…"
type input "BALL - MANAUS (AM) 24"
click at [259, 185] on div "Usuário Grupo de Fornecedor Ball Fornecedor Internacional Fornecedor 327857 (SA…" at bounding box center [366, 183] width 229 height 146
click at [325, 246] on div "Usuário Grupo de Fornecedor Ball Fornecedor Internacional Fornecedor 327857 (SA…" at bounding box center [366, 183] width 229 height 146
click at [332, 237] on button "Cancelar" at bounding box center [314, 237] width 104 height 15
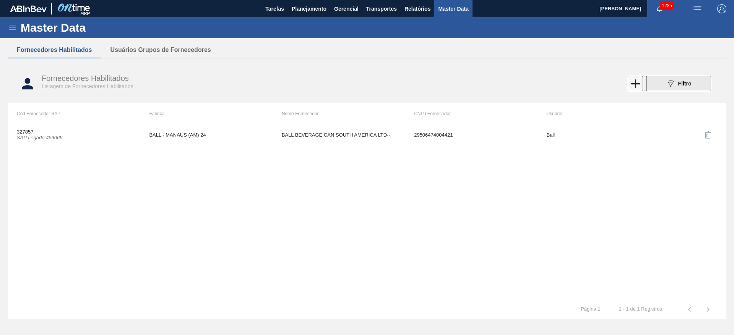
click at [670, 86] on icon "089F7B8B-B2A5-4AFE-B5C0-19BA573D28AC" at bounding box center [670, 83] width 9 height 9
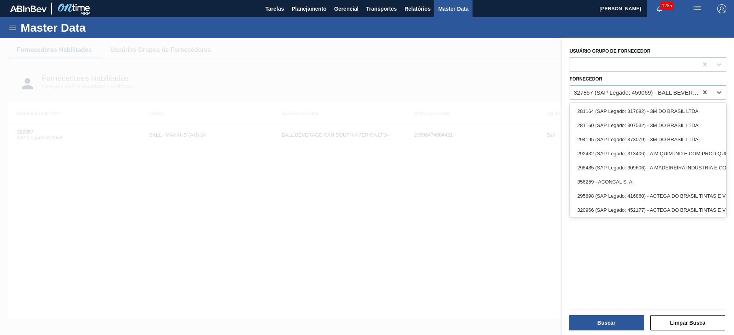
click at [597, 96] on div "327857 (SAP Legado: 459069) - BALL BEVERAGE CAN SOUTH AMERICA LTD--" at bounding box center [634, 92] width 128 height 11
paste input "311017"
type input "311017"
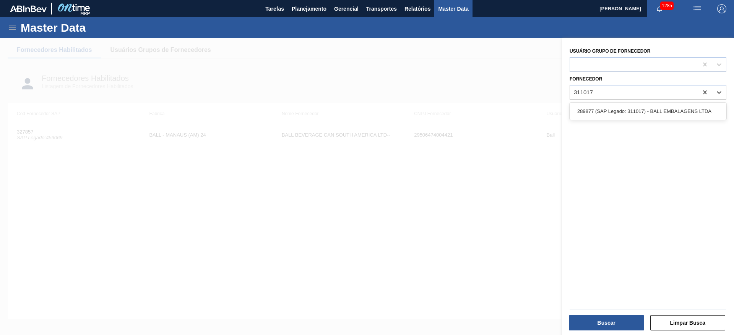
click at [598, 112] on div "289877 (SAP Legado: 311017) - BALL EMBALAGENS LTDA" at bounding box center [647, 111] width 157 height 14
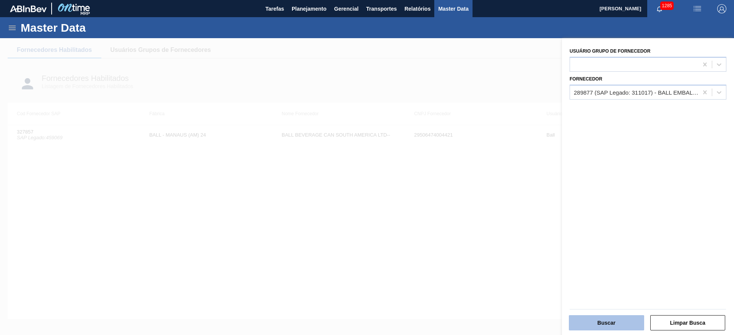
click at [601, 327] on button "Buscar" at bounding box center [606, 323] width 75 height 15
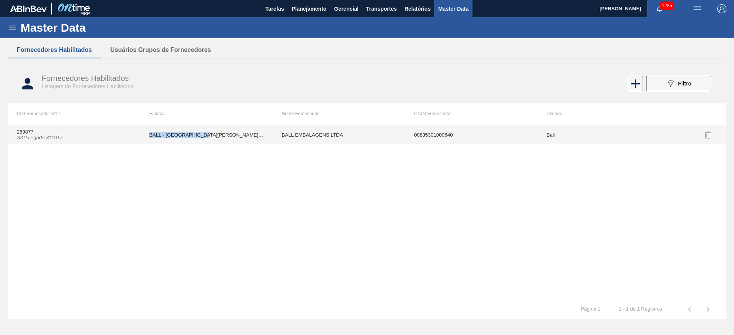
drag, startPoint x: 203, startPoint y: 133, endPoint x: 148, endPoint y: 138, distance: 55.3
click at [148, 138] on td "BALL - TRÊS RIOS (RJ)" at bounding box center [206, 134] width 132 height 19
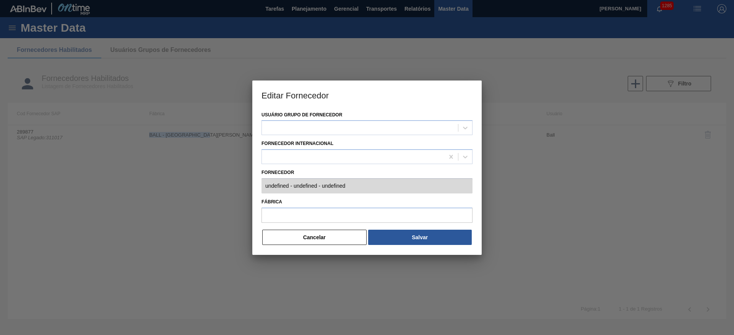
copy td "BALL - TRÊS RIOS (RJ)"
type input "289877 (SAP Legado: 311017) - BALL EMBALAGENS LTDA - 00835301000640"
type input "BALL - TRÊS RIOS (RJ)"
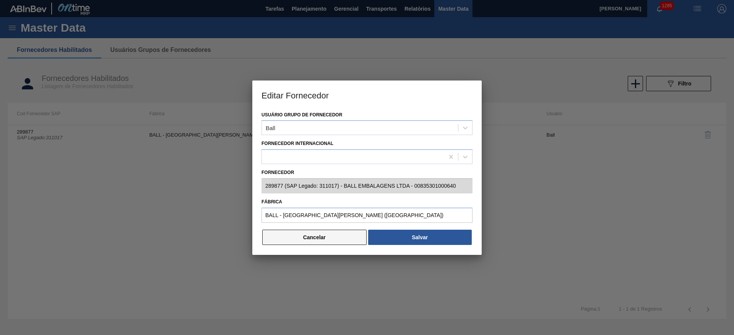
click at [334, 236] on button "Cancelar" at bounding box center [314, 237] width 104 height 15
